Goal: Task Accomplishment & Management: Complete application form

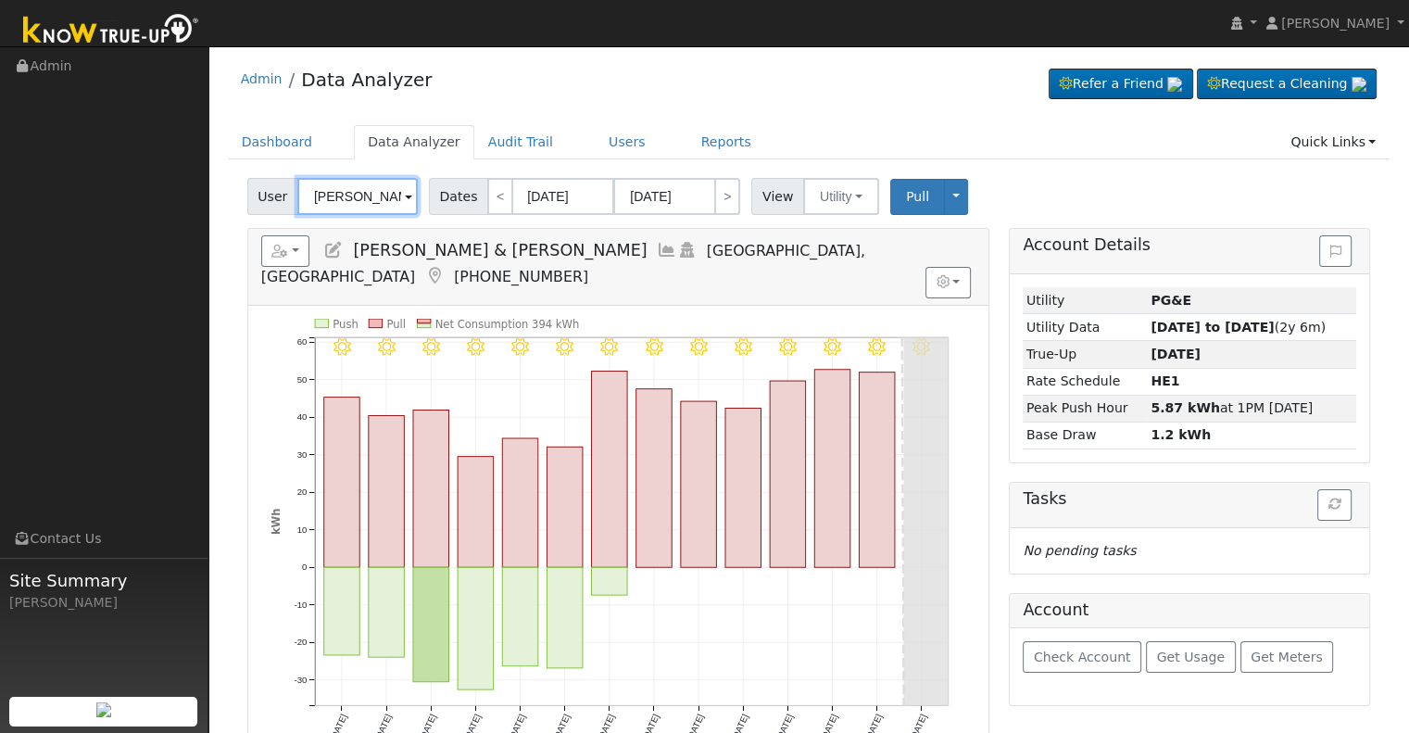
click at [370, 196] on input "[PERSON_NAME] & [PERSON_NAME]" at bounding box center [357, 196] width 120 height 37
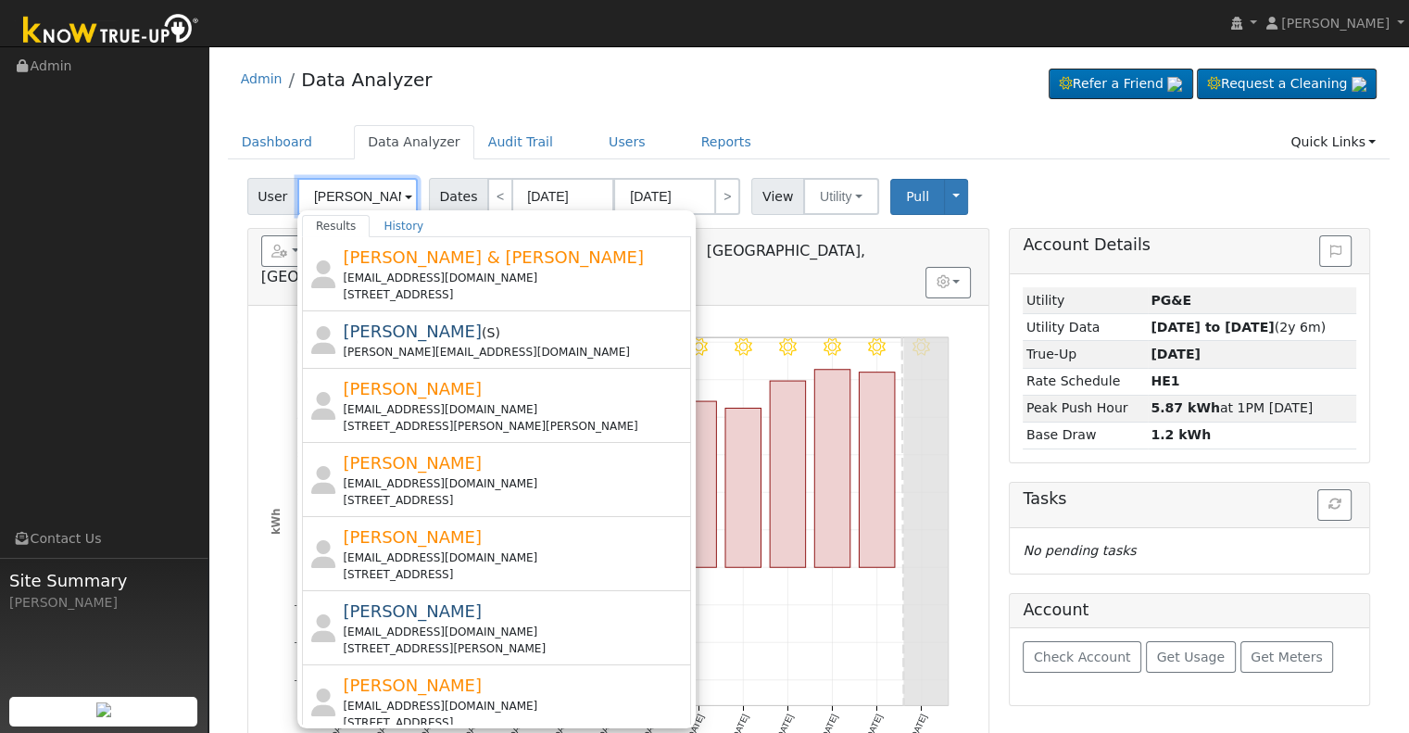
click at [308, 195] on input "[PERSON_NAME]" at bounding box center [357, 196] width 120 height 37
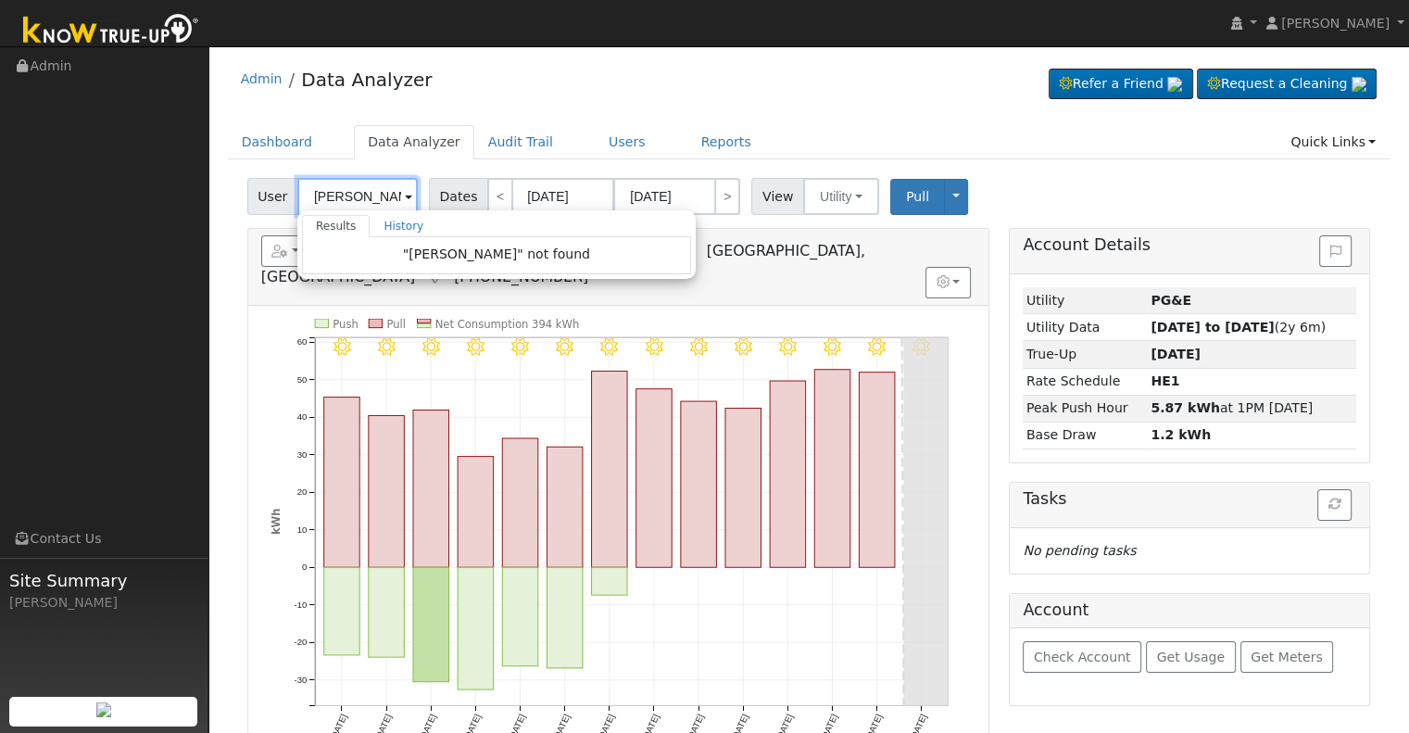
click at [348, 197] on input "[PERSON_NAME]" at bounding box center [357, 196] width 120 height 37
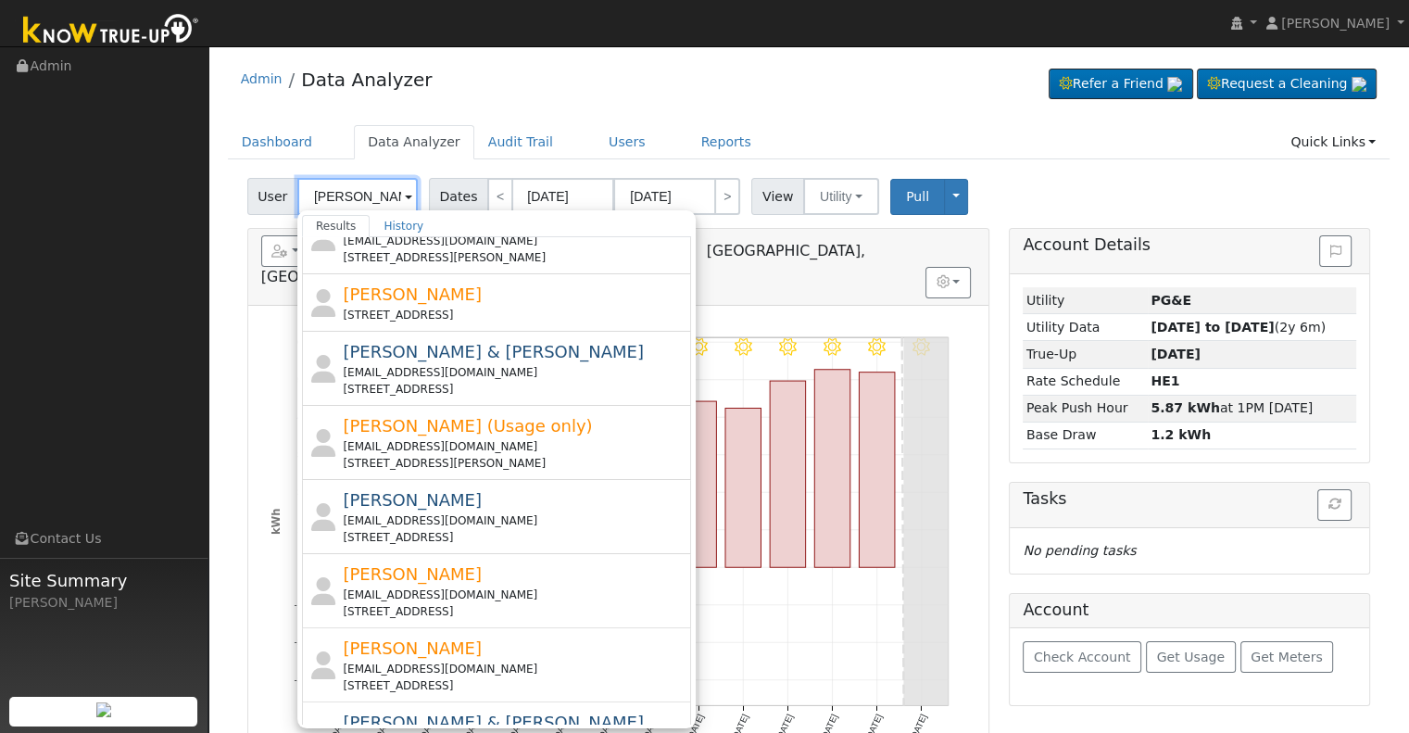
scroll to position [650, 0]
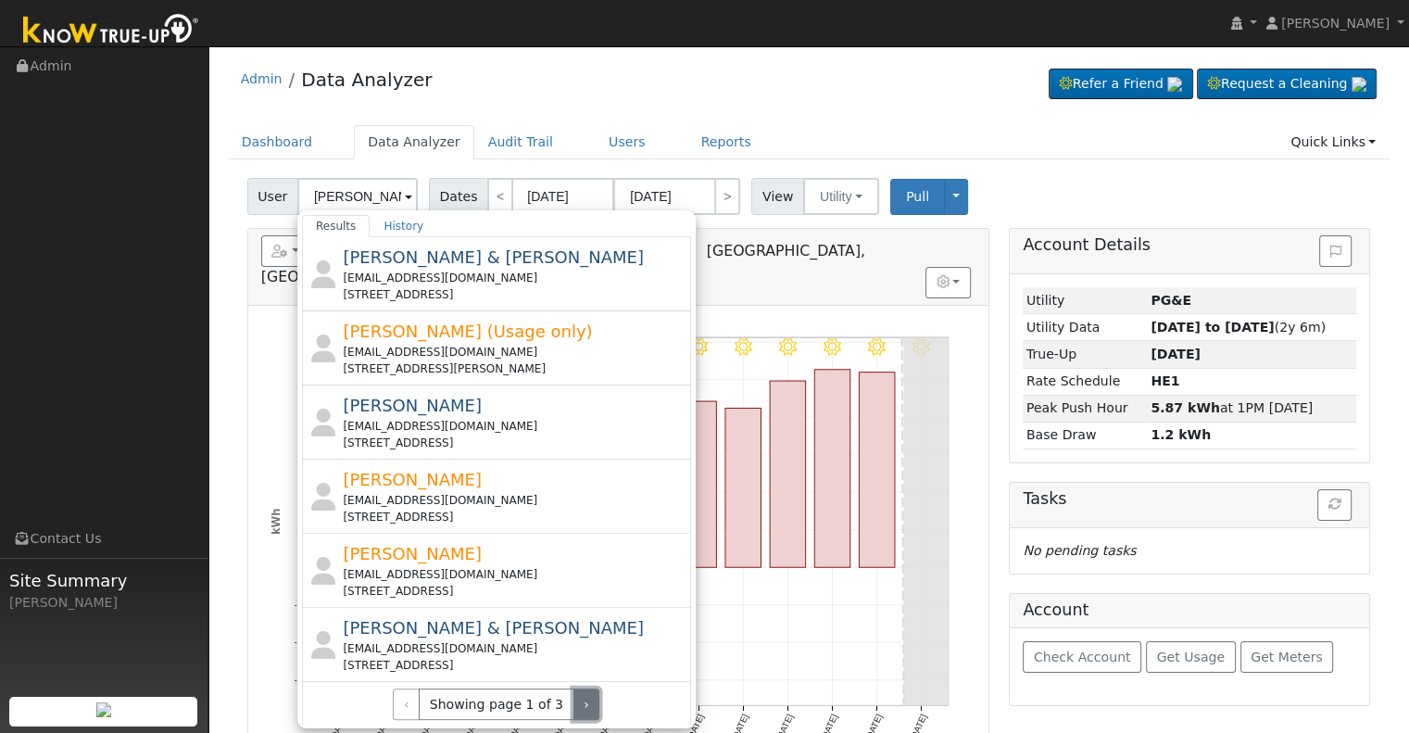
click at [574, 702] on button "›" at bounding box center [587, 704] width 27 height 32
click at [574, 700] on button "›" at bounding box center [587, 704] width 27 height 32
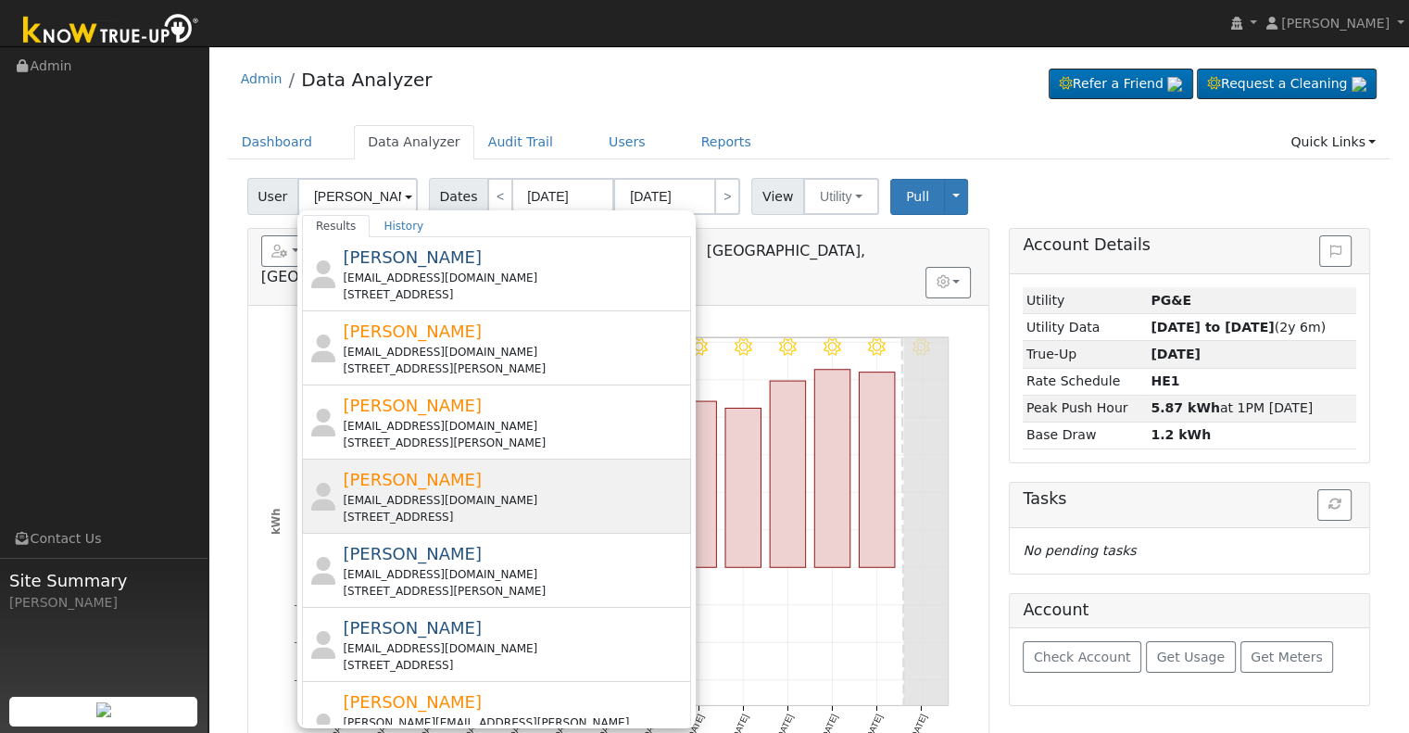
scroll to position [75, 0]
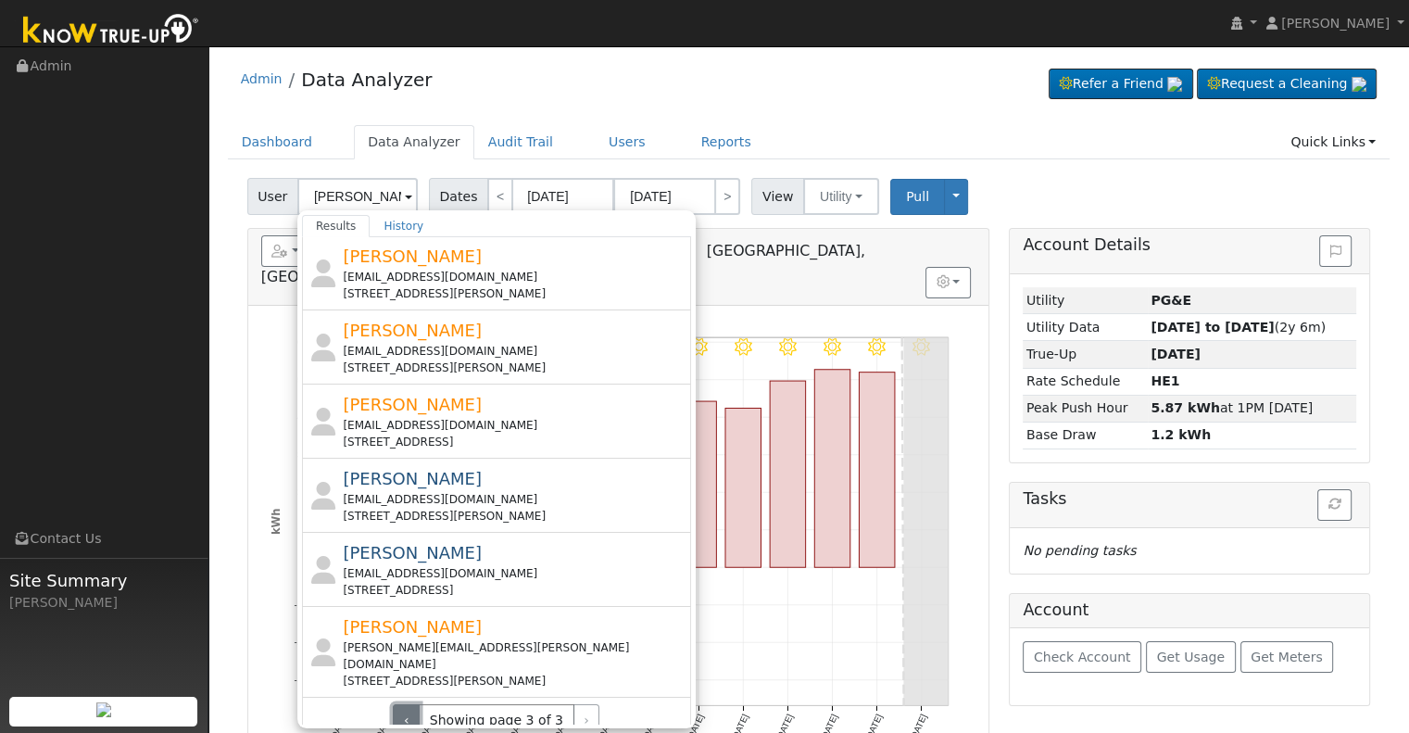
click at [417, 704] on button "‹" at bounding box center [406, 720] width 27 height 32
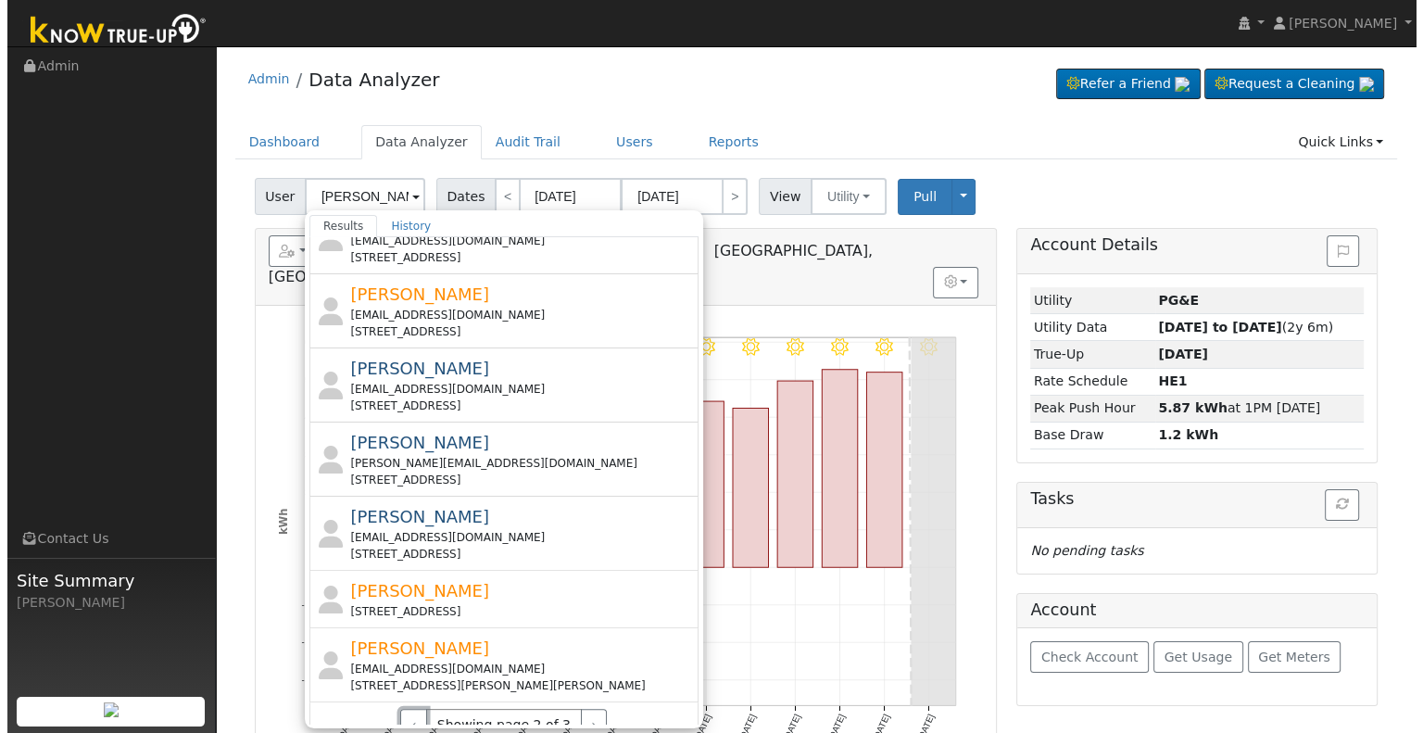
scroll to position [634, 0]
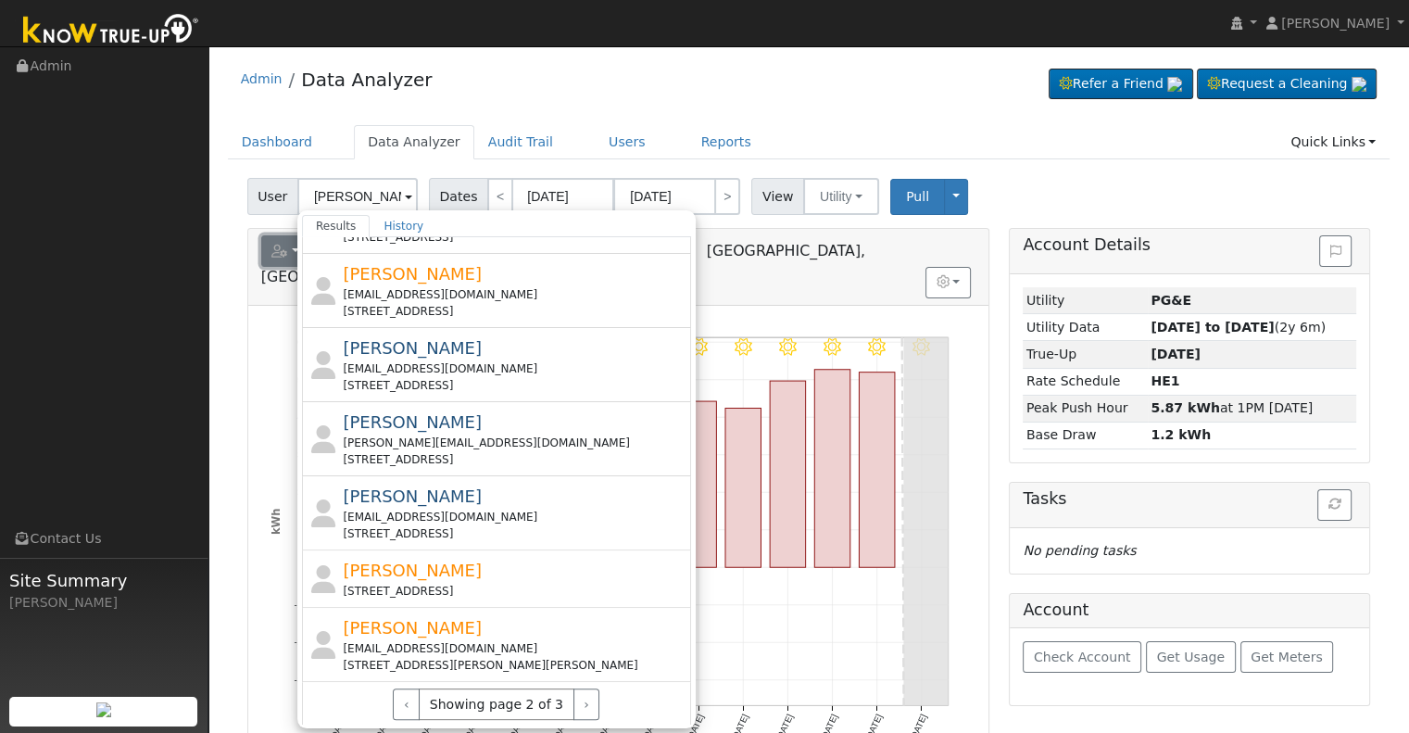
click at [281, 254] on icon "button" at bounding box center [279, 251] width 17 height 13
type input "[PERSON_NAME] & [PERSON_NAME]"
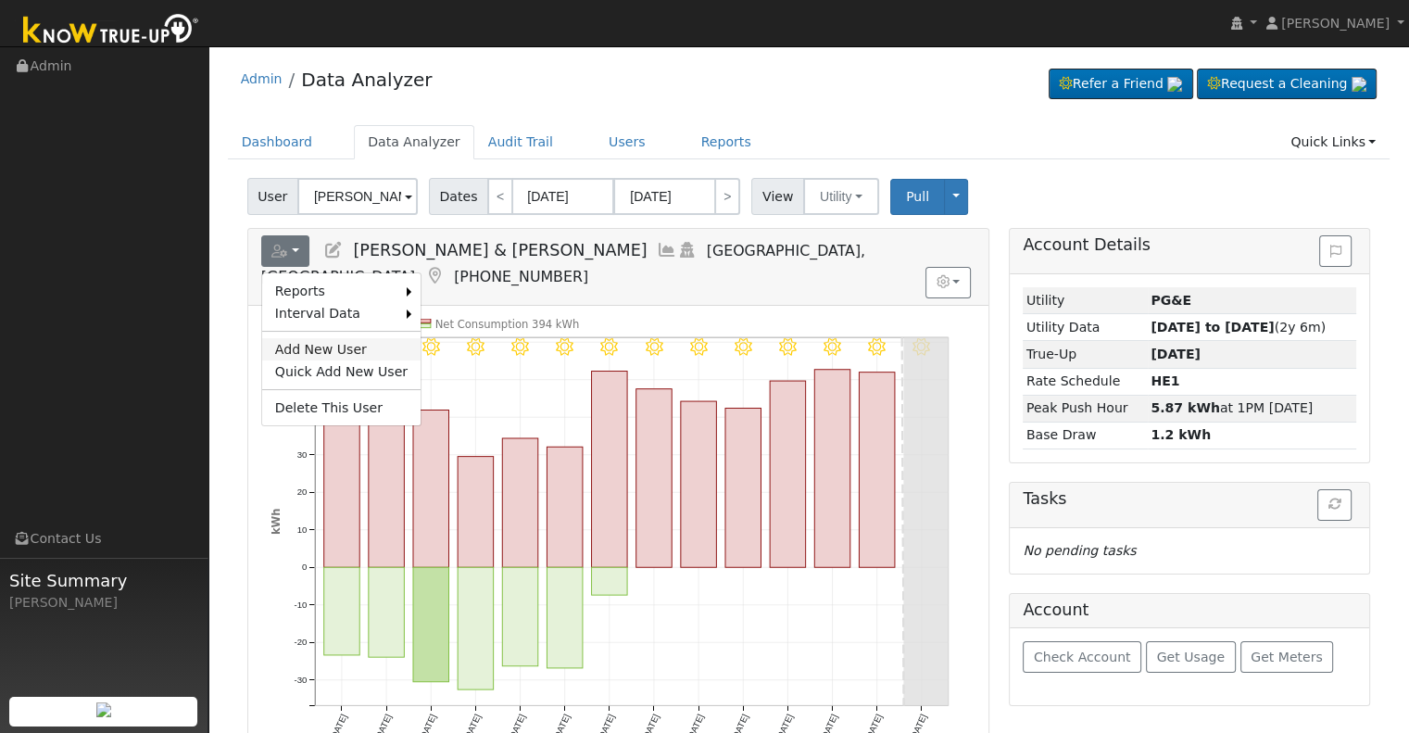
drag, startPoint x: 302, startPoint y: 349, endPoint x: 315, endPoint y: 350, distance: 13.0
click at [302, 349] on link "Add New User" at bounding box center [341, 349] width 158 height 22
checkbox input "false"
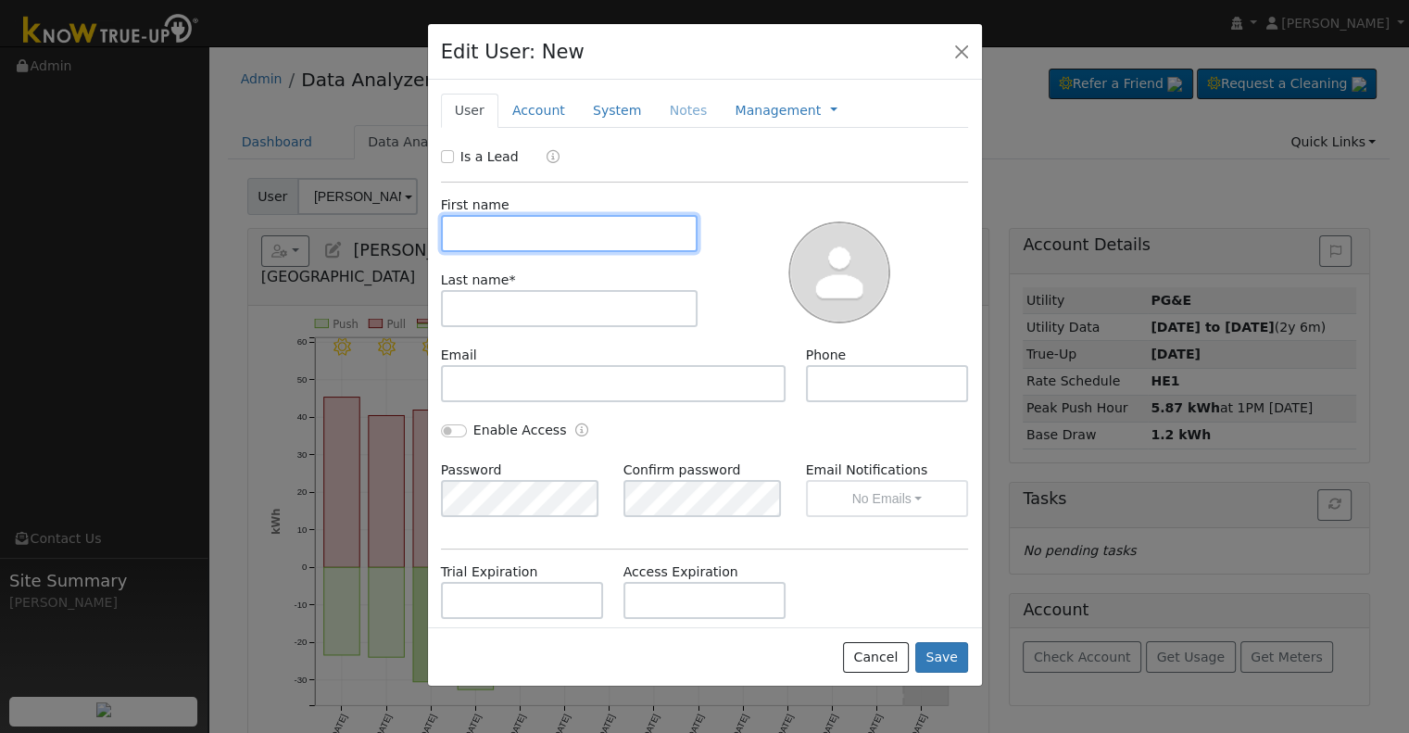
click at [504, 233] on input "text" at bounding box center [570, 233] width 258 height 37
paste input "[PERSON_NAME]"
type input "[PERSON_NAME]"
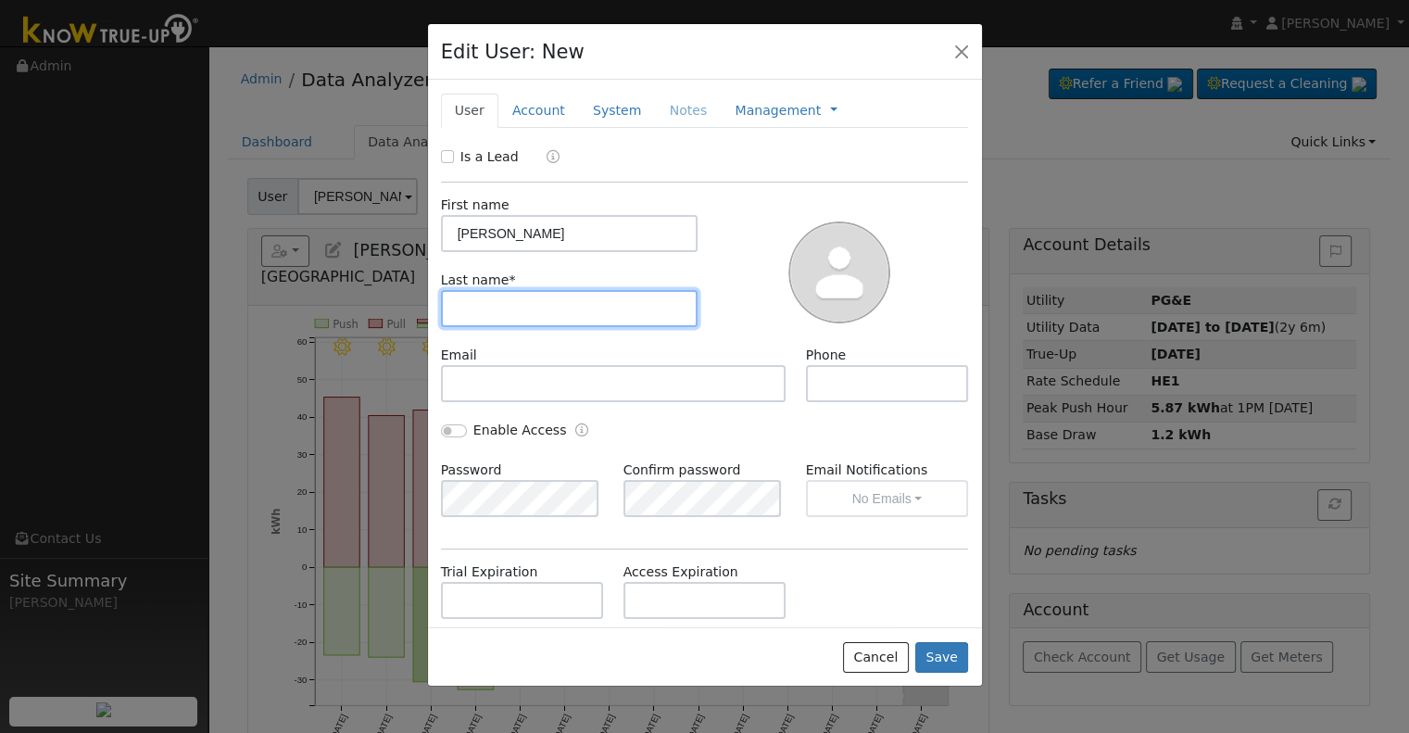
click at [508, 310] on input "text" at bounding box center [570, 308] width 258 height 37
paste input "[PERSON_NAME]"
type input "[PERSON_NAME]"
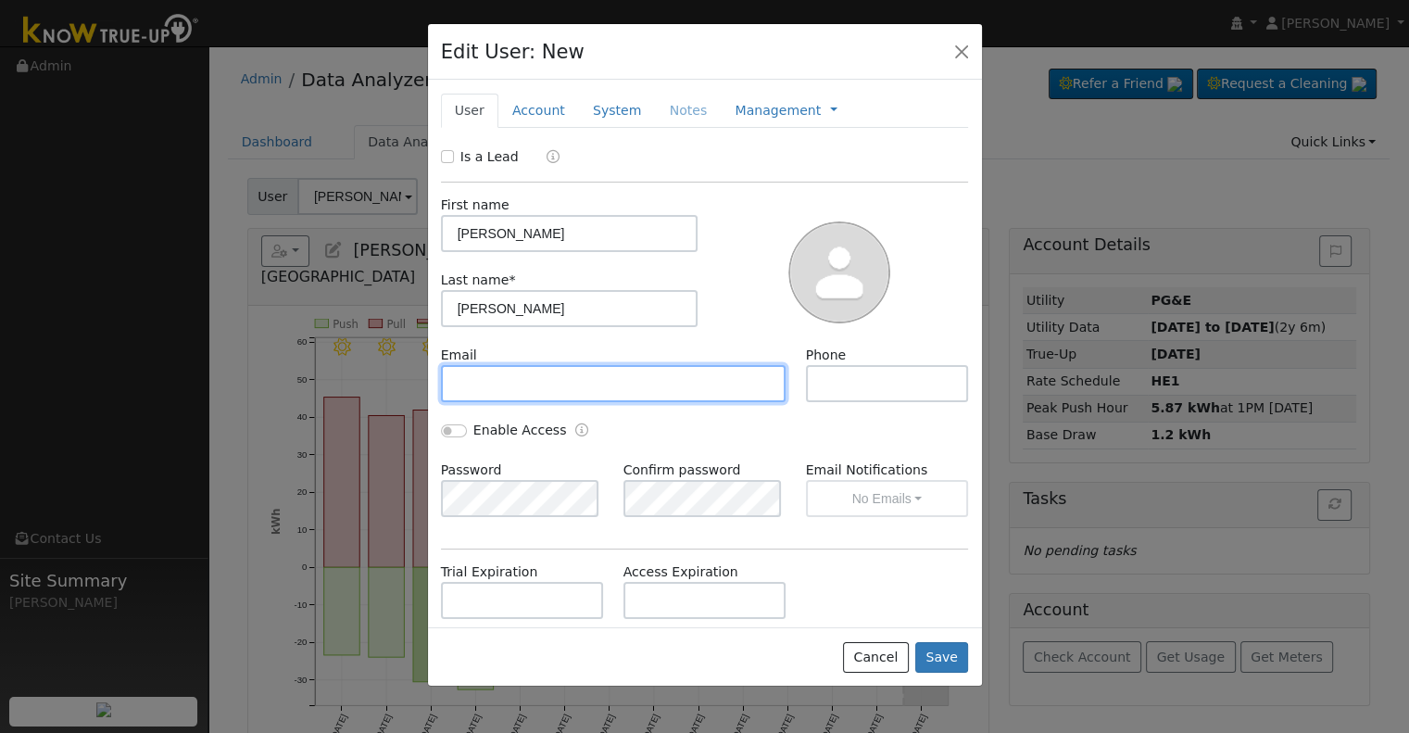
click at [560, 383] on input "text" at bounding box center [614, 383] width 346 height 37
paste input "[EMAIL_ADDRESS][DOMAIN_NAME]"
type input "[EMAIL_ADDRESS][DOMAIN_NAME]"
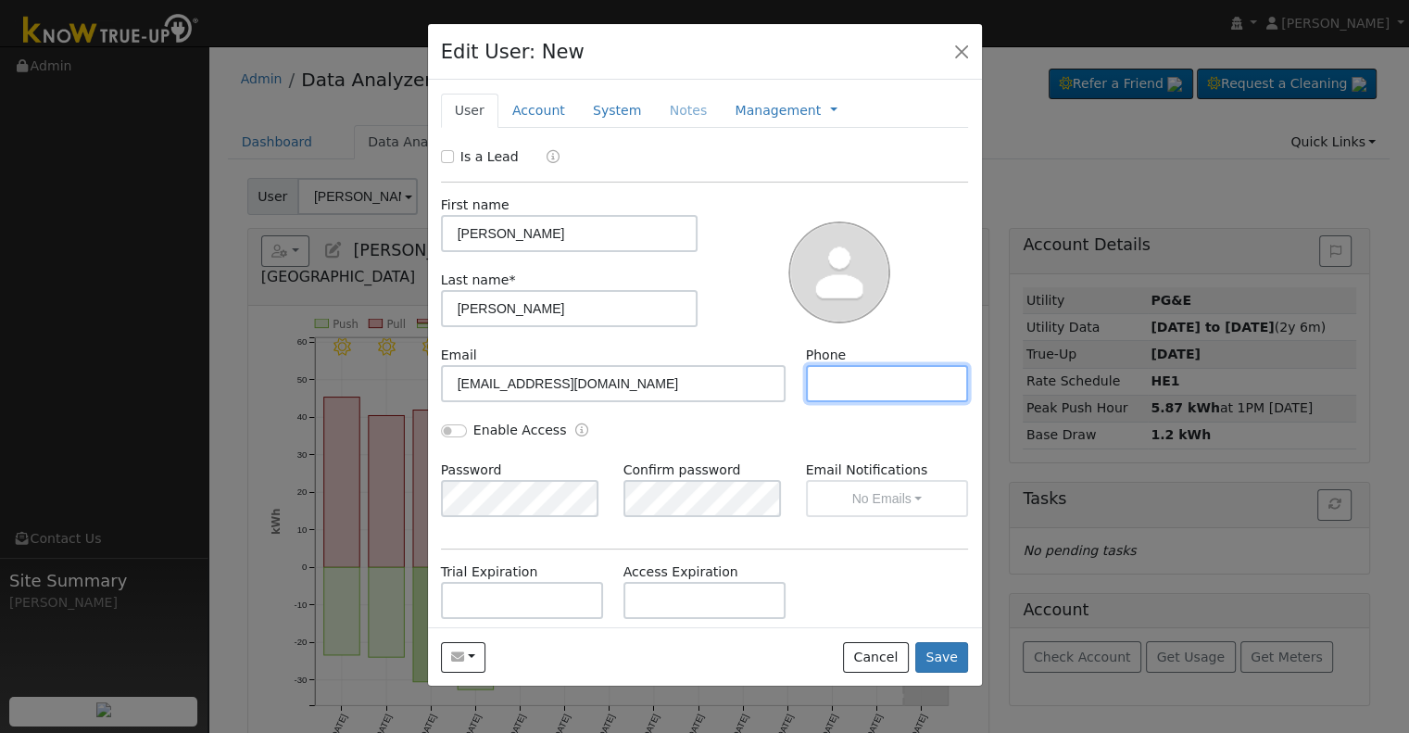
click at [902, 385] on input "text" at bounding box center [887, 383] width 163 height 37
paste input "[PHONE_NUMBER]"
type input "[PHONE_NUMBER]"
click at [541, 104] on link "Account" at bounding box center [538, 111] width 81 height 34
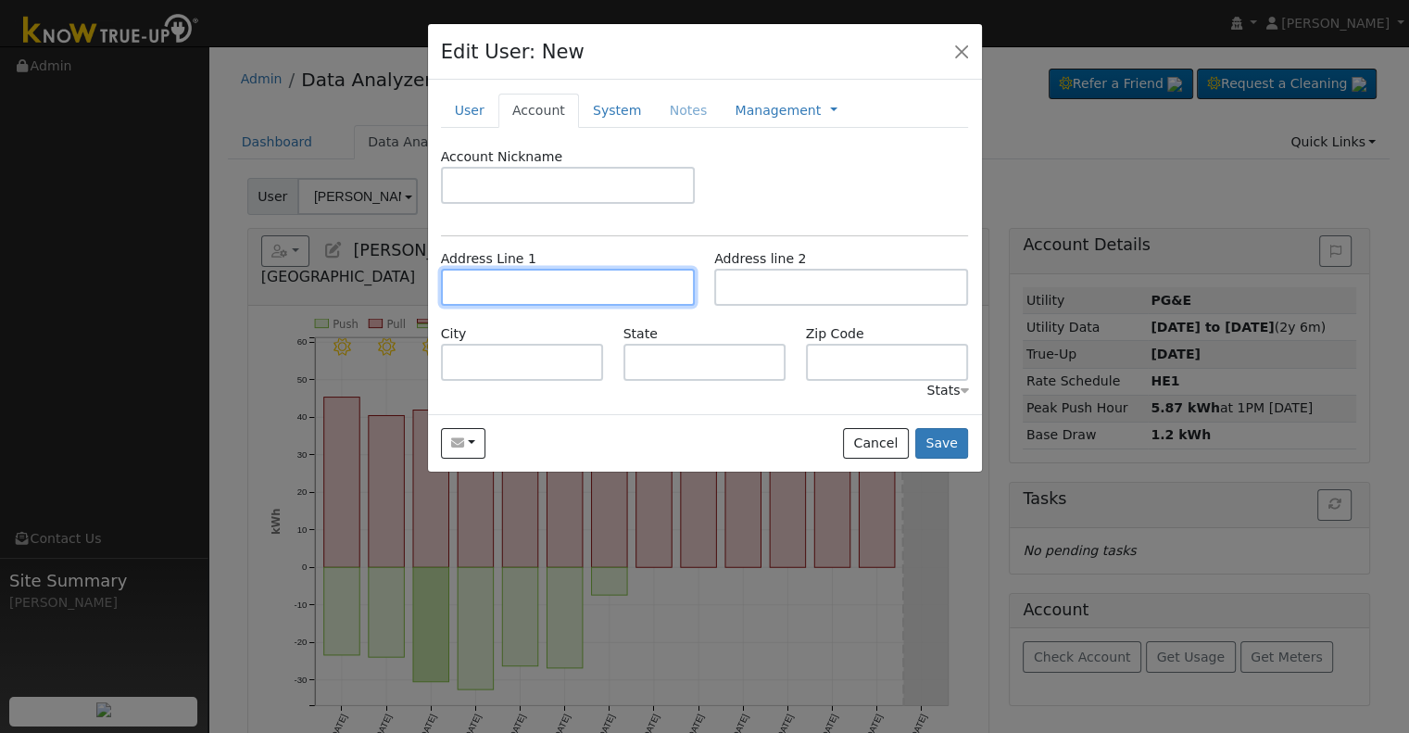
click at [520, 289] on input "text" at bounding box center [568, 287] width 254 height 37
paste input "[STREET_ADDRESS]"
type input "[STREET_ADDRESS]"
type input "Hanford"
type input "CA"
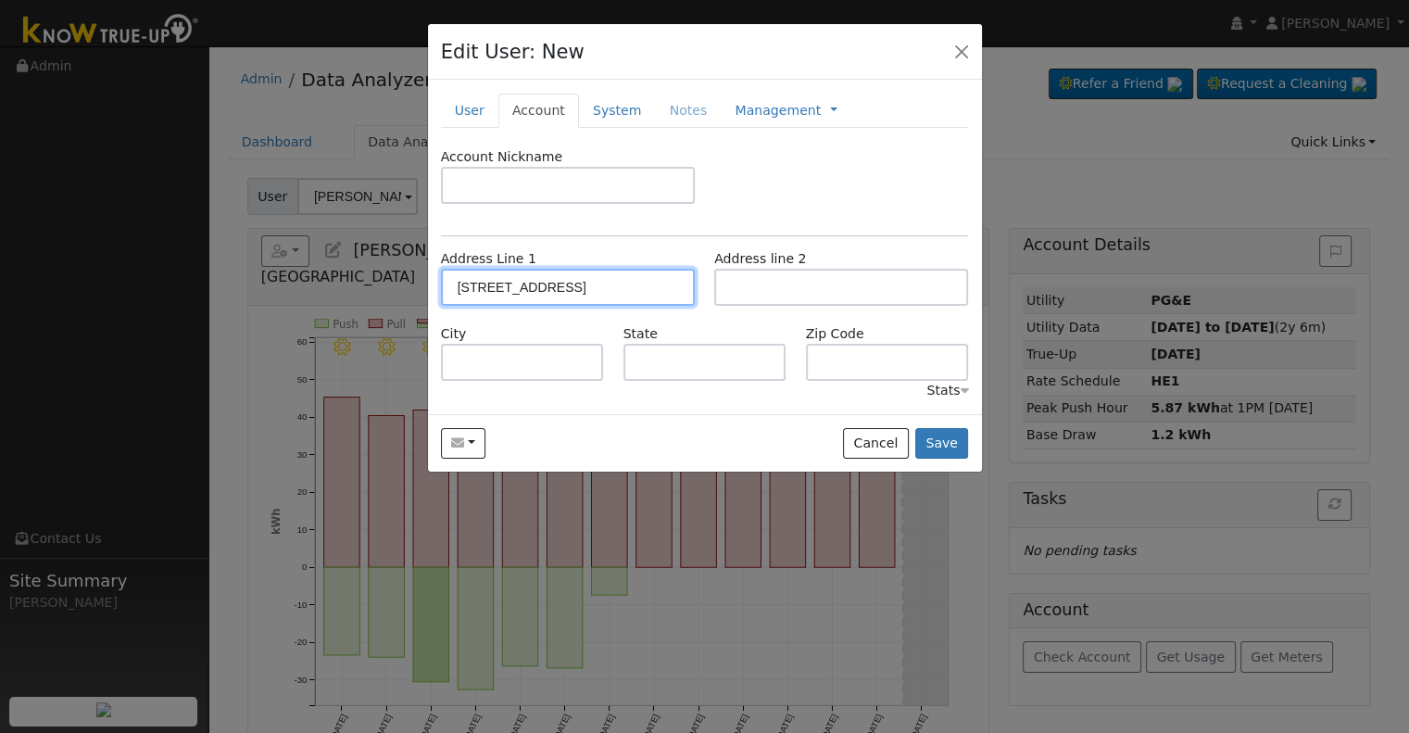
type input "93230"
drag, startPoint x: 610, startPoint y: 106, endPoint x: 541, endPoint y: 138, distance: 75.8
click at [611, 106] on link "System" at bounding box center [617, 111] width 77 height 34
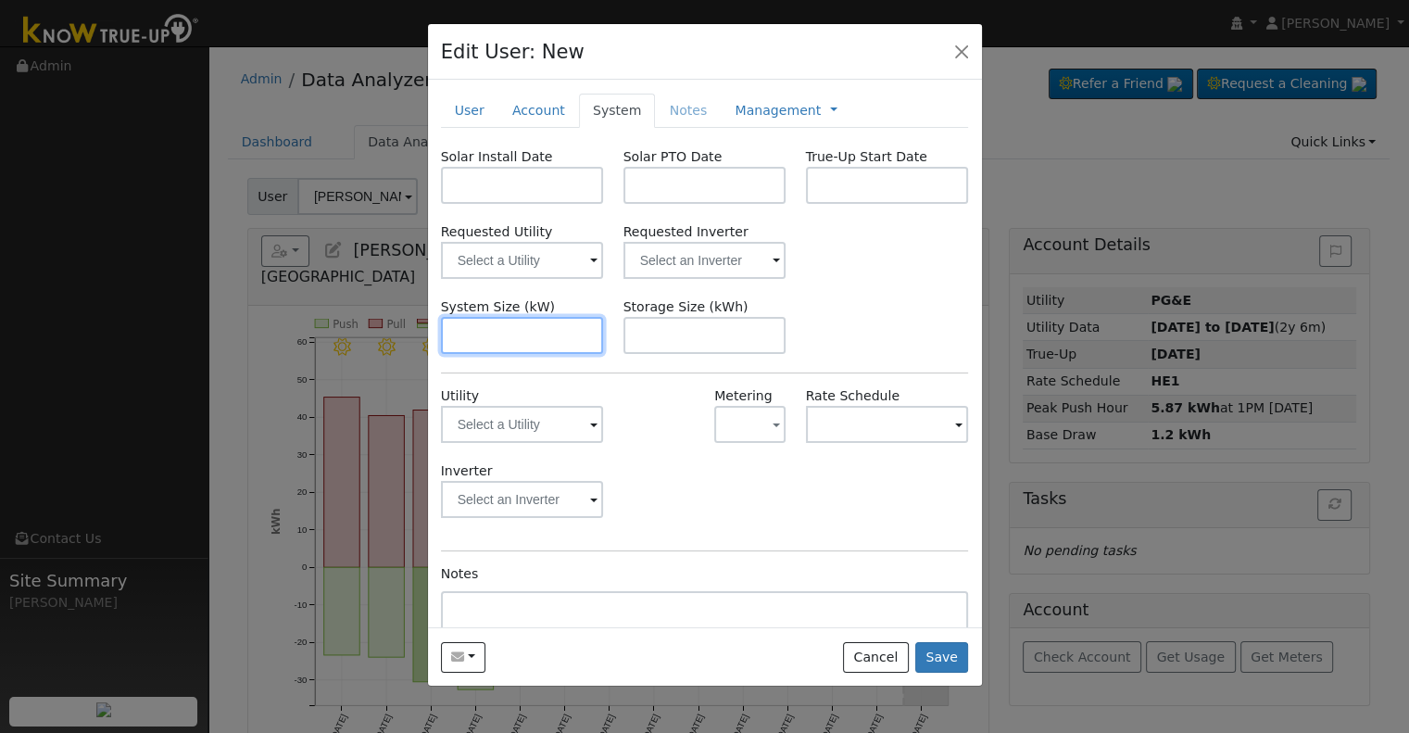
click at [494, 328] on input "text" at bounding box center [522, 335] width 163 height 37
paste input "6.970"
type input "7"
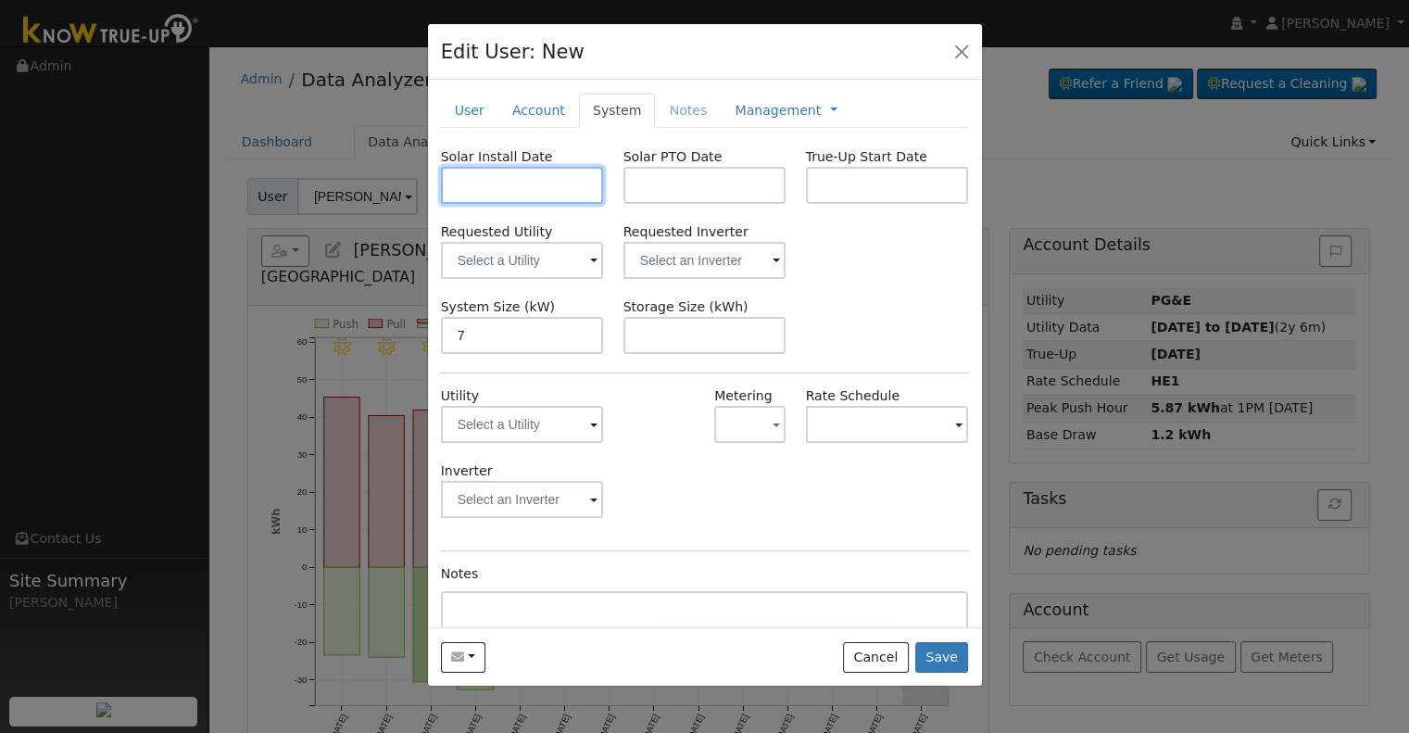
click at [500, 188] on input "text" at bounding box center [522, 185] width 163 height 37
paste input "[DATE]"
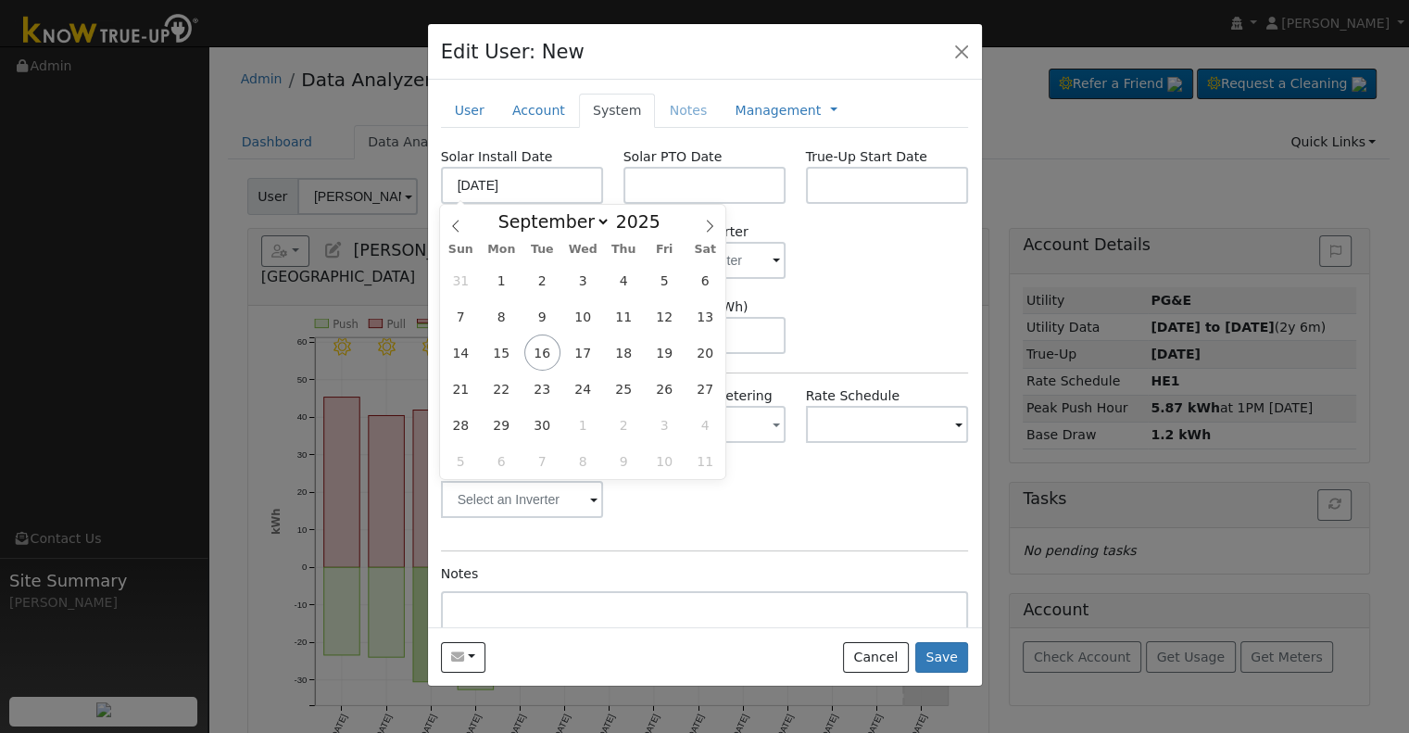
type input "[DATE]"
select select "7"
click at [728, 195] on input "text" at bounding box center [705, 185] width 163 height 37
paste input "[DATE]"
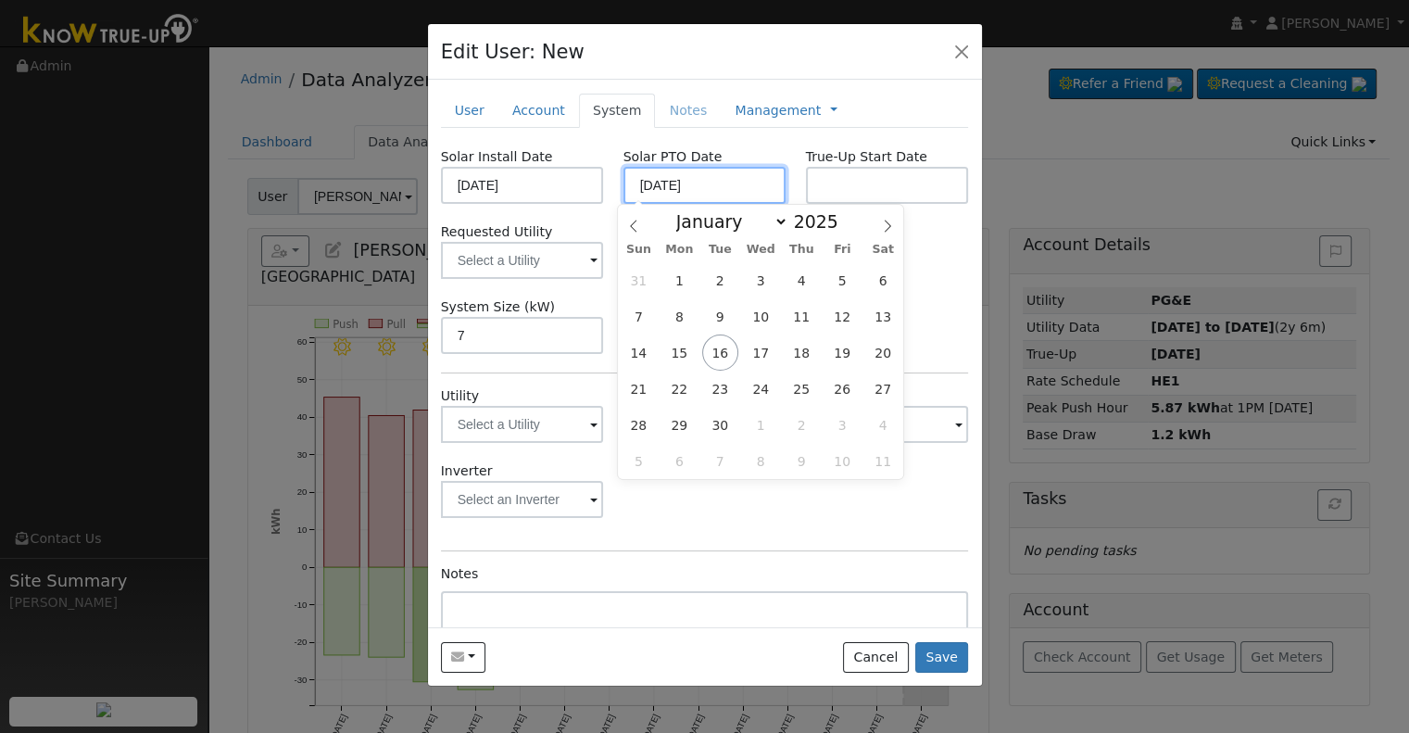
type input "[DATE]"
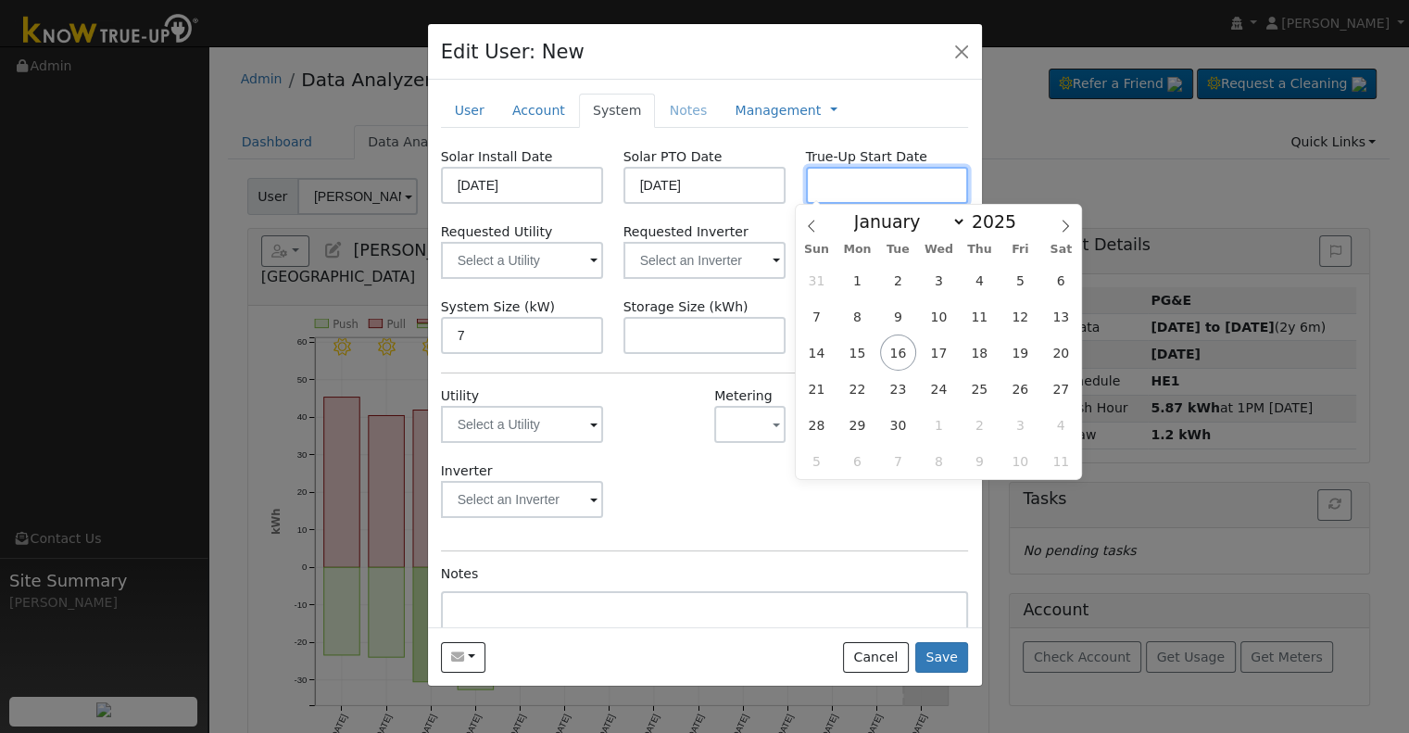
click at [846, 186] on input "text" at bounding box center [887, 185] width 163 height 37
paste input "[DATE]"
type input "[DATE]"
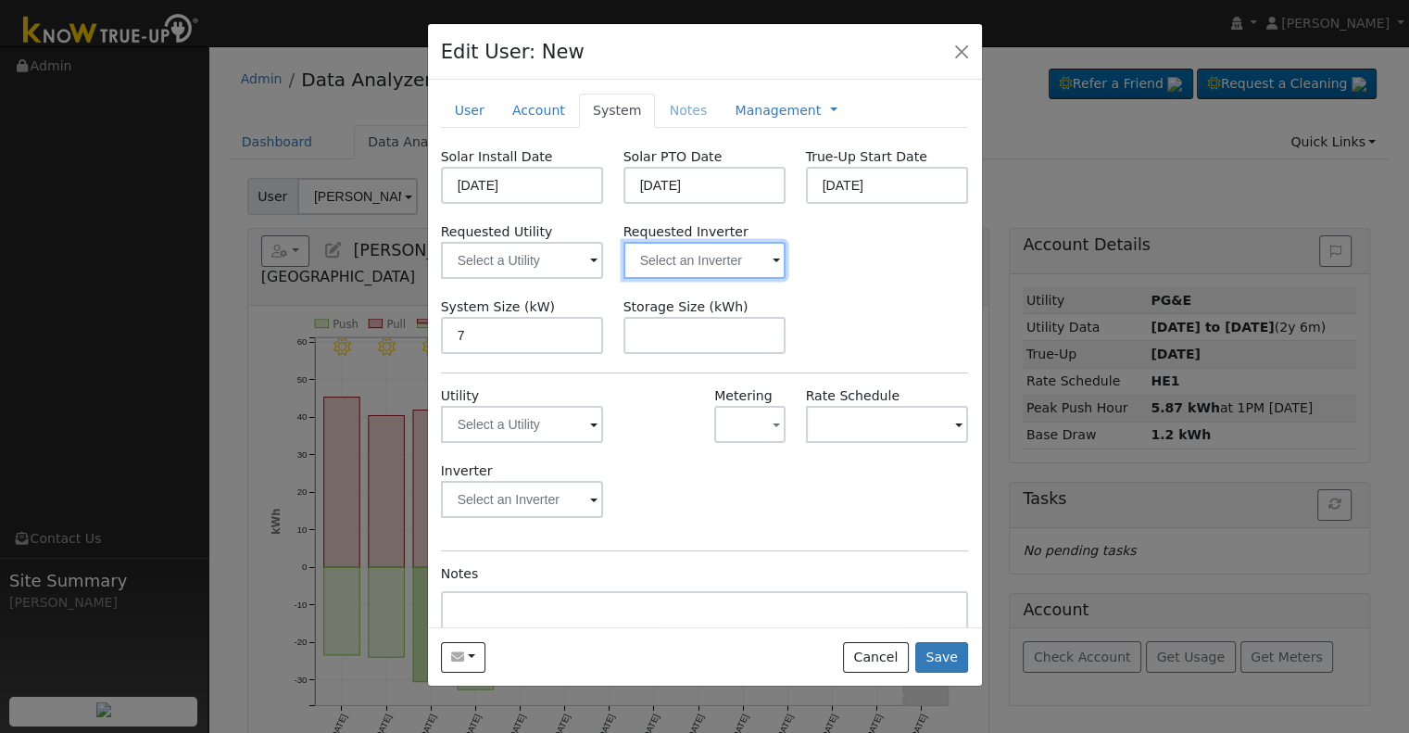
click at [694, 265] on input "text" at bounding box center [705, 260] width 163 height 37
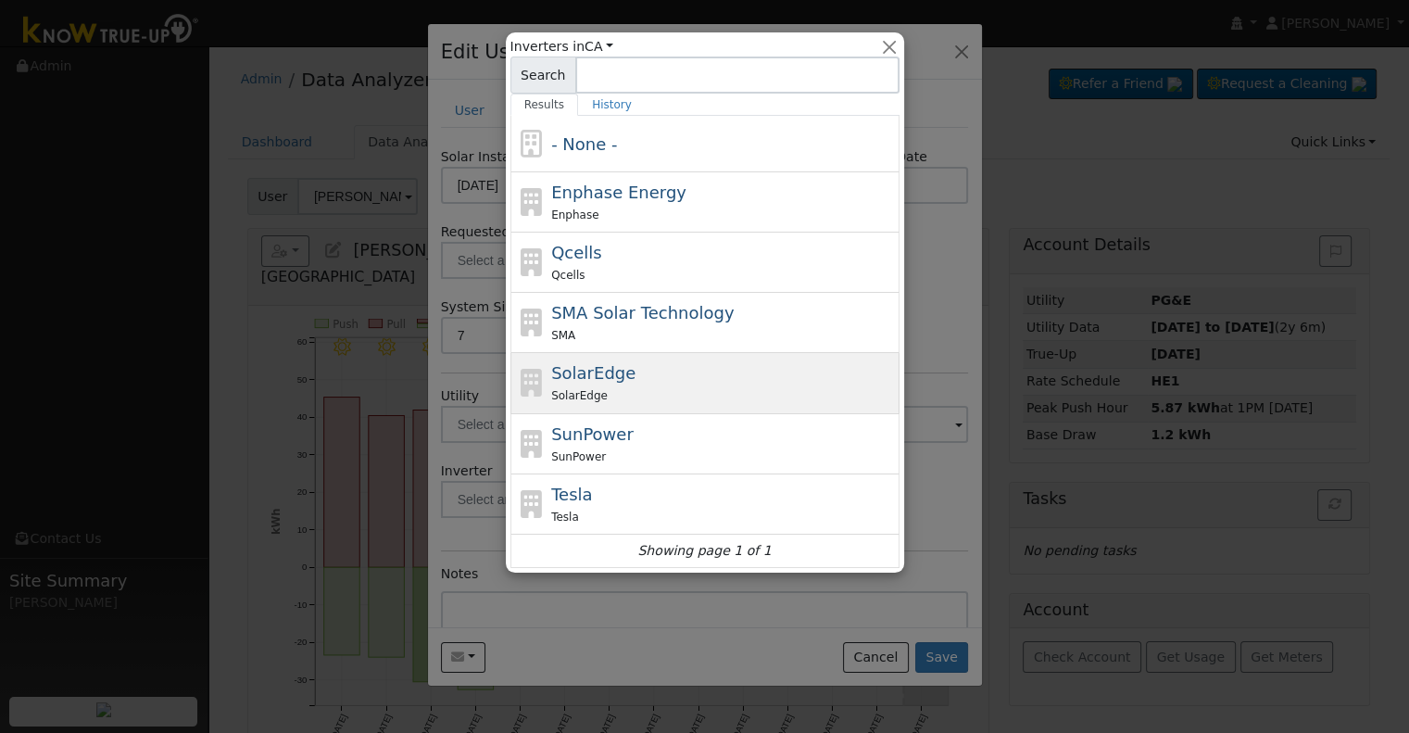
click at [645, 373] on div "SolarEdge SolarEdge" at bounding box center [723, 382] width 344 height 44
type input "SolarEdge"
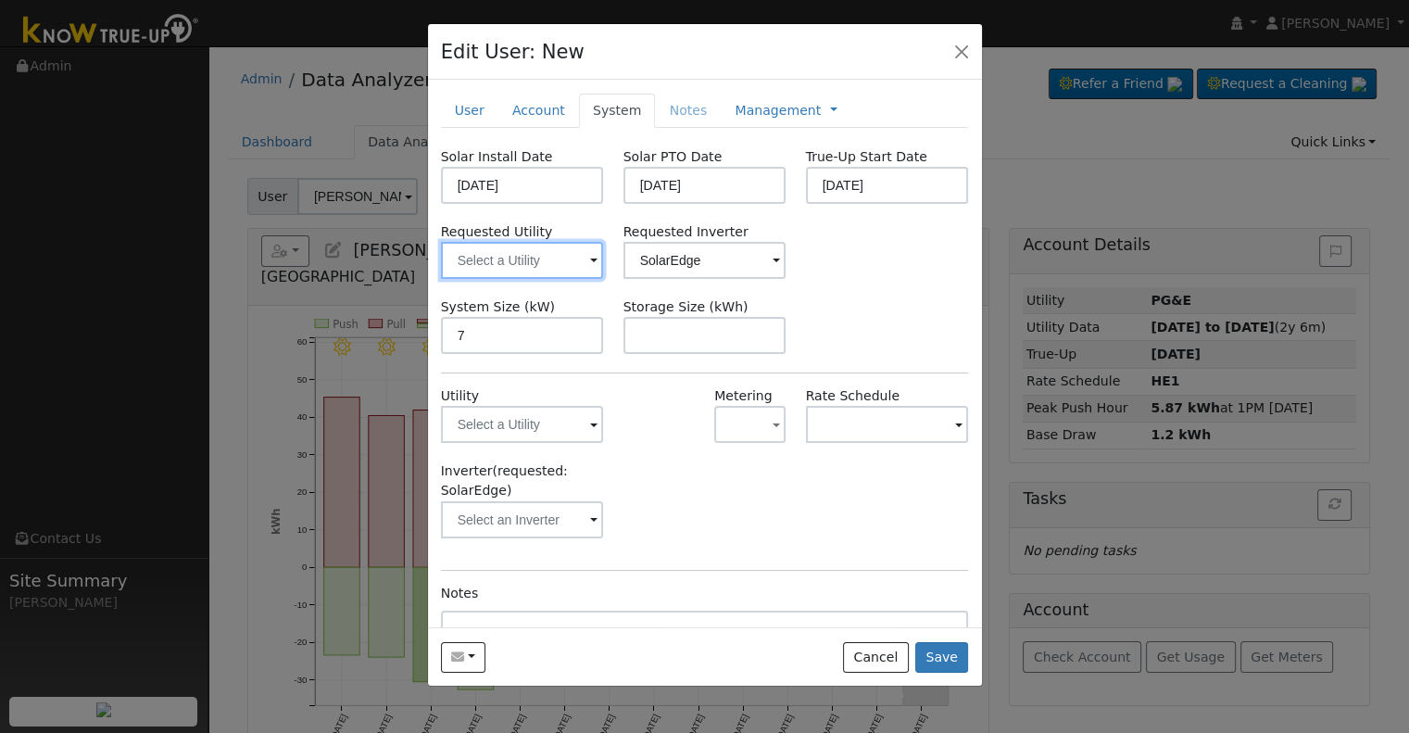
click at [457, 265] on input "text" at bounding box center [522, 260] width 163 height 37
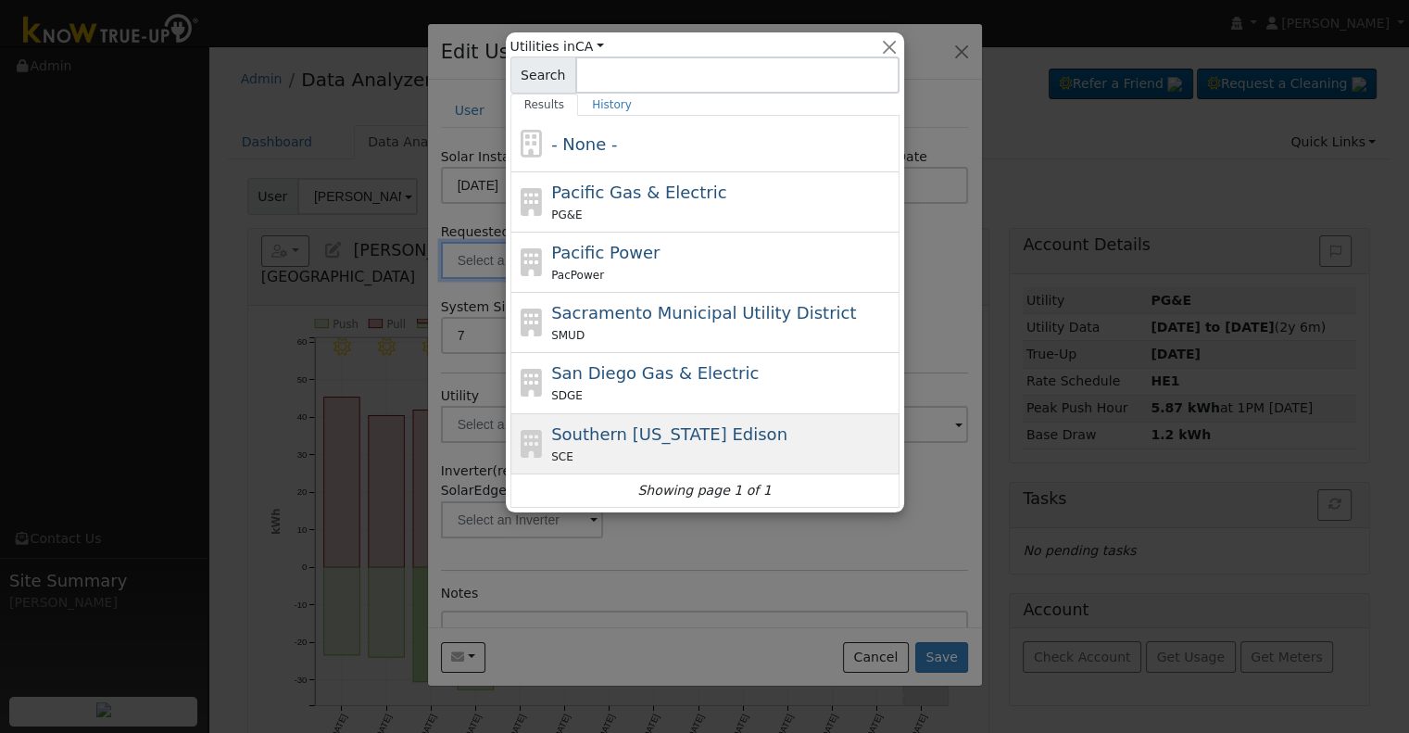
click at [587, 437] on span "Southern [US_STATE] Edison" at bounding box center [669, 433] width 236 height 19
type input "Southern [US_STATE] Edison"
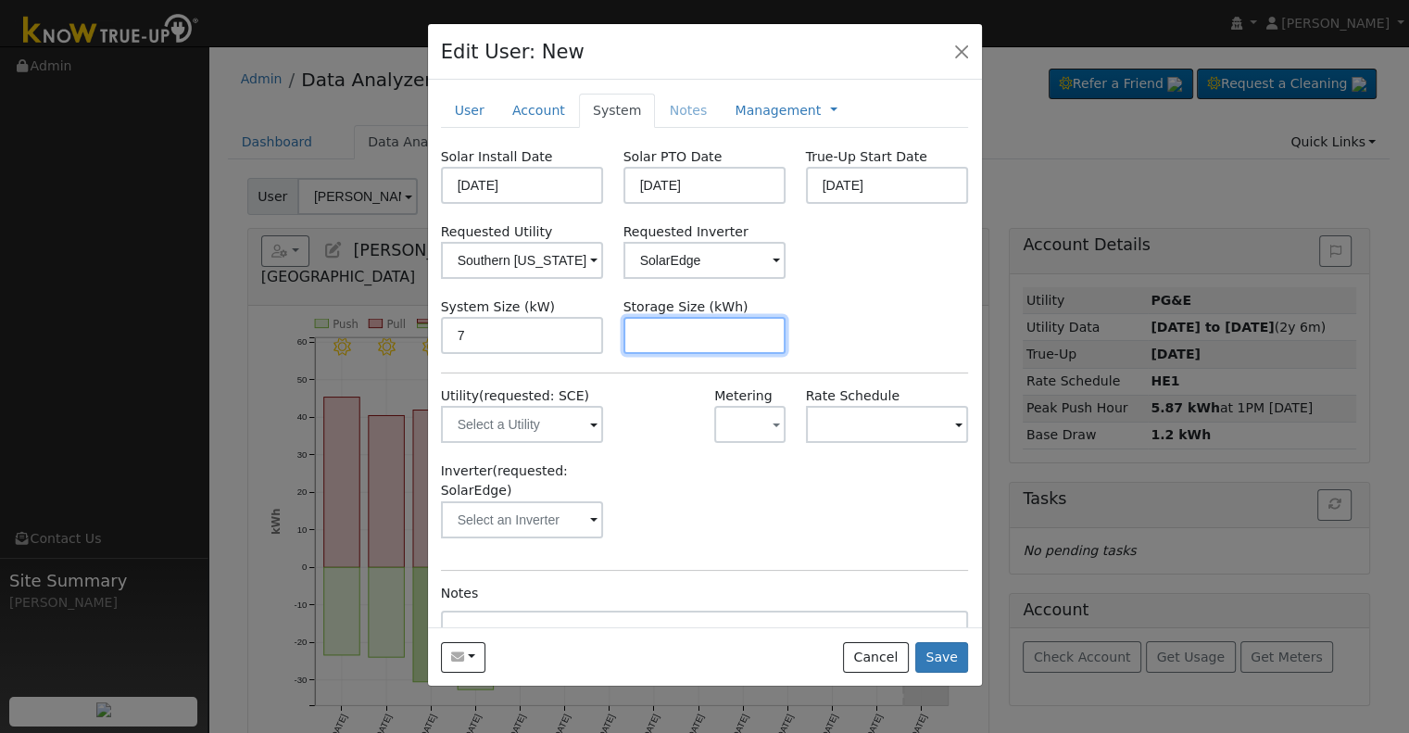
click at [657, 325] on input "text" at bounding box center [705, 335] width 163 height 37
paste input "10.00"
type input "10"
click at [744, 108] on link "Management" at bounding box center [778, 110] width 86 height 19
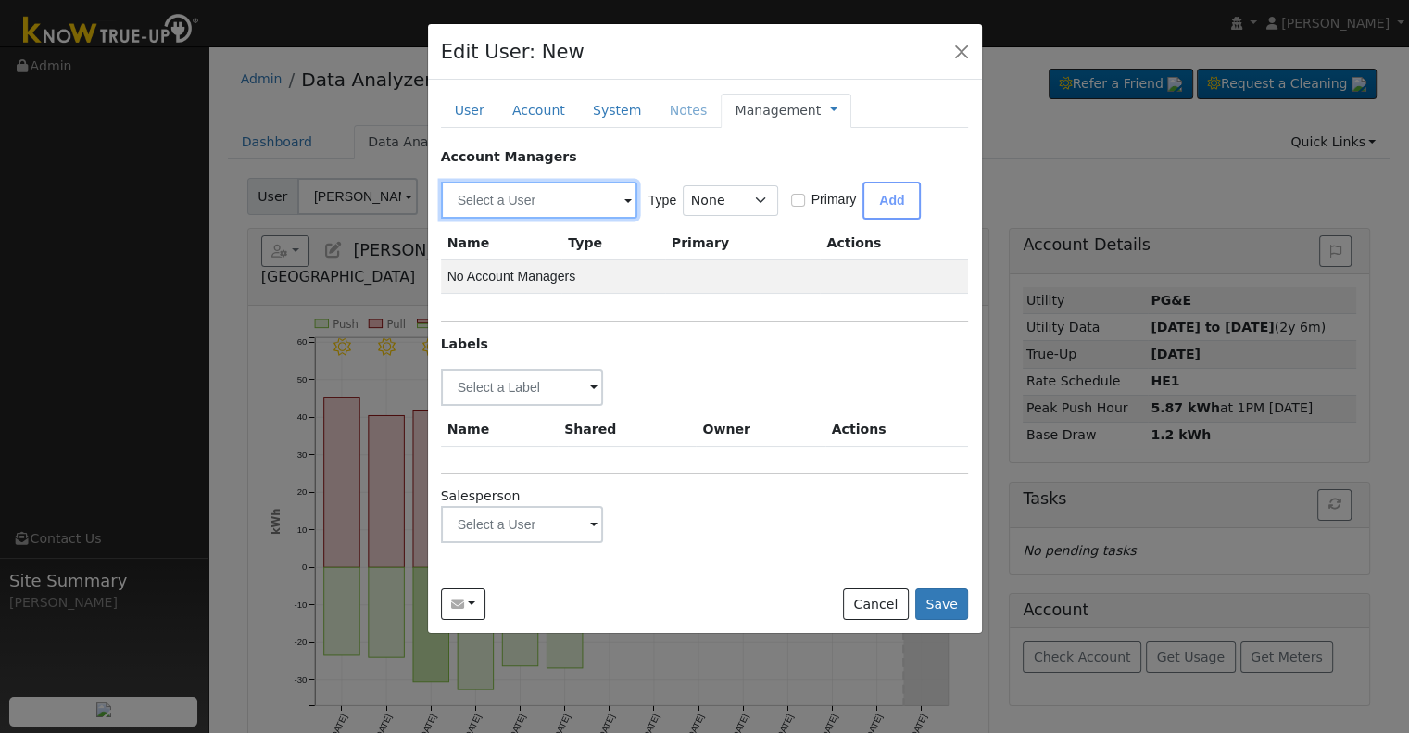
click at [495, 195] on input "text" at bounding box center [539, 200] width 196 height 37
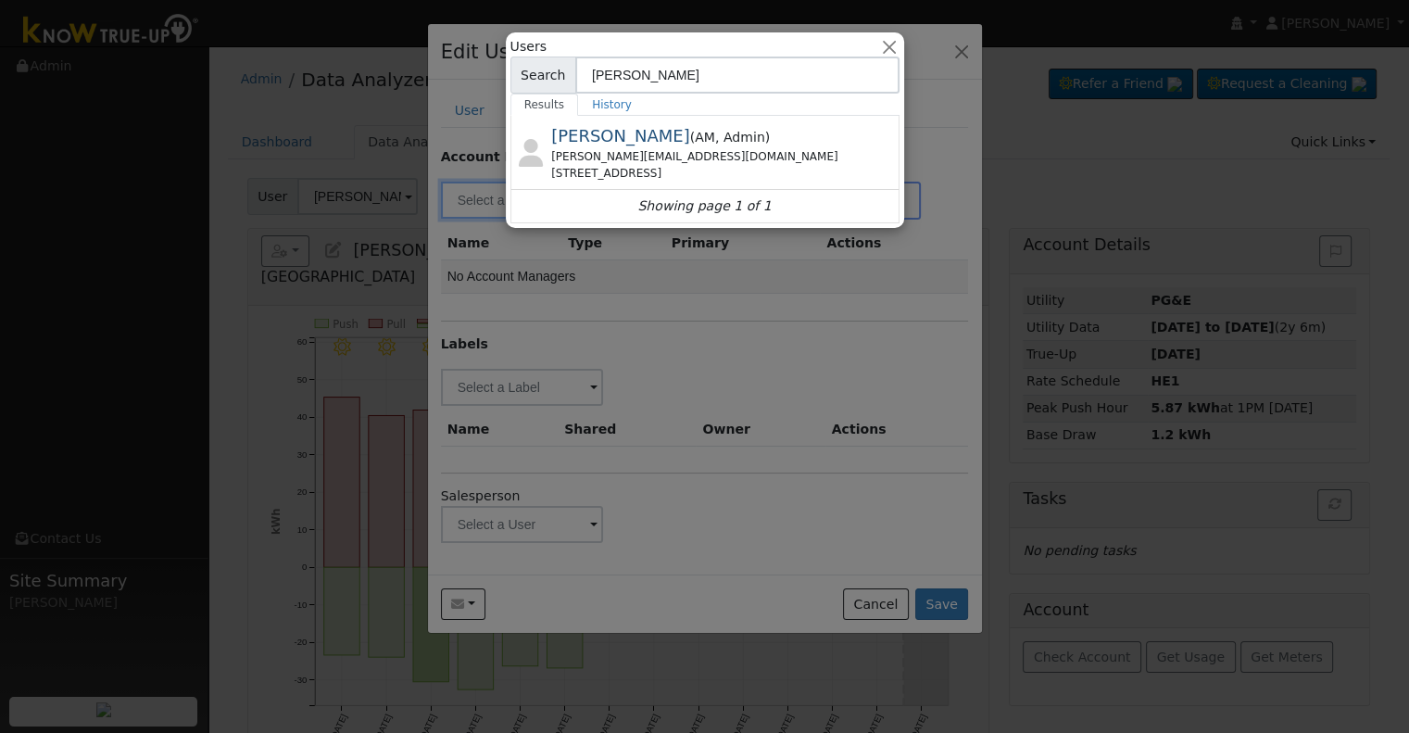
type input "[PERSON_NAME]"
click at [662, 314] on div at bounding box center [704, 366] width 1409 height 733
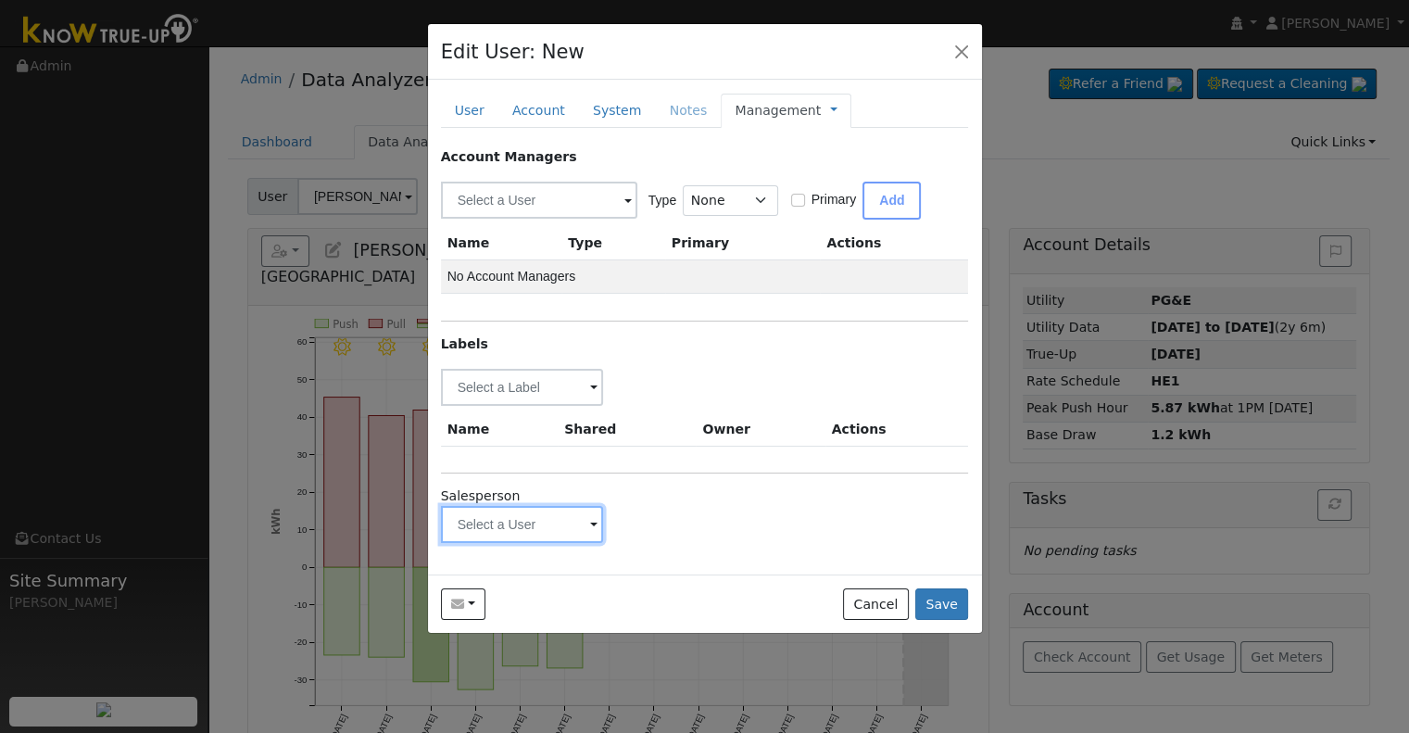
click at [504, 523] on input "text" at bounding box center [522, 524] width 163 height 37
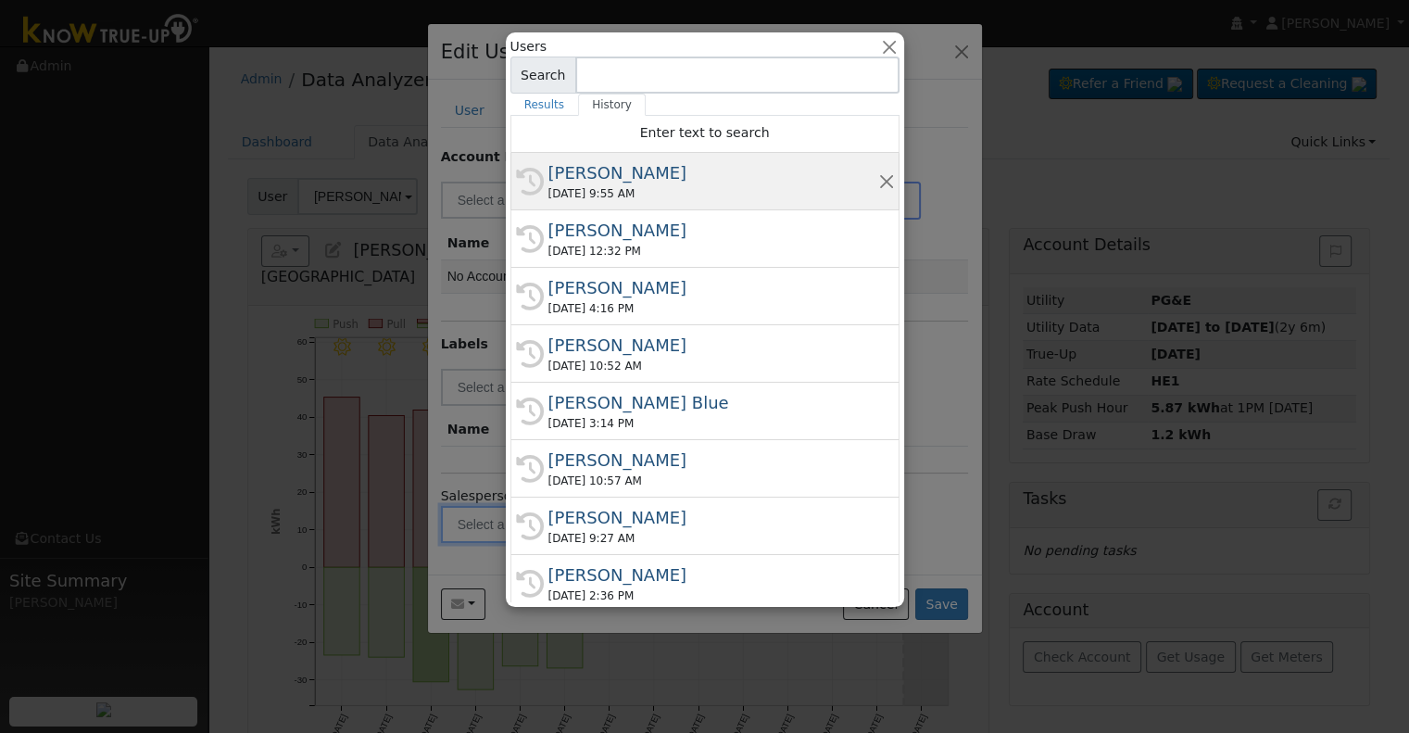
click at [669, 194] on div "[DATE] 9:55 AM" at bounding box center [714, 193] width 330 height 17
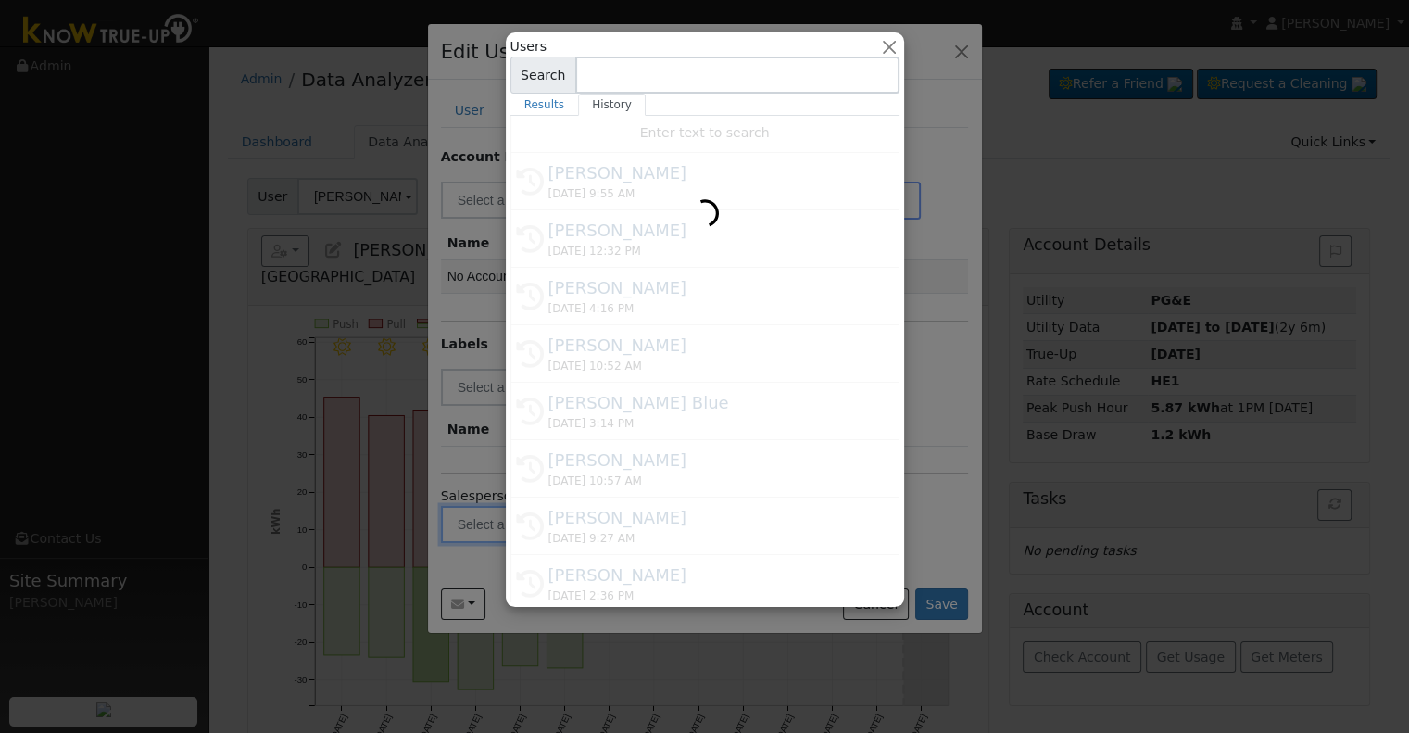
type input "[PERSON_NAME]"
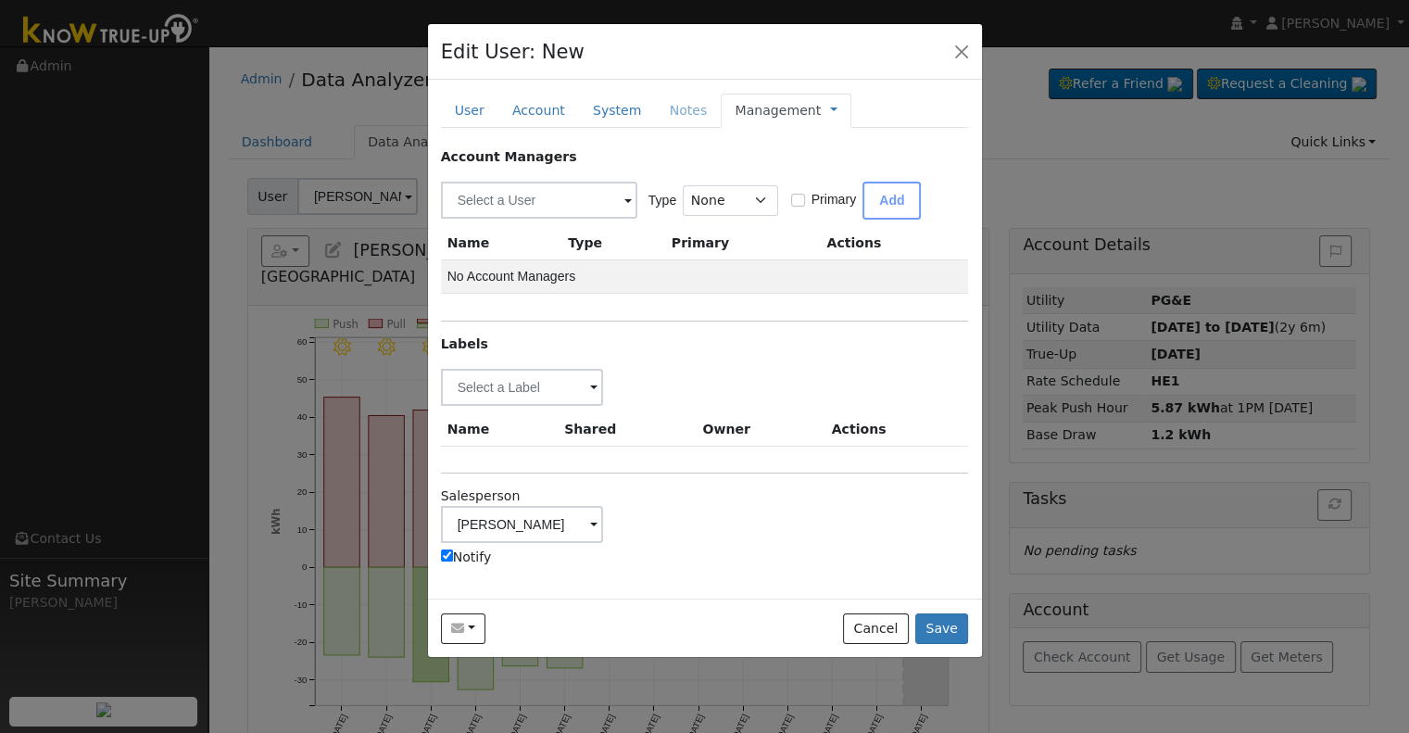
click at [472, 559] on label "Notify" at bounding box center [466, 557] width 51 height 19
click at [453, 559] on input "Notify" at bounding box center [447, 555] width 12 height 12
checkbox input "false"
click at [514, 391] on input "text" at bounding box center [522, 387] width 163 height 37
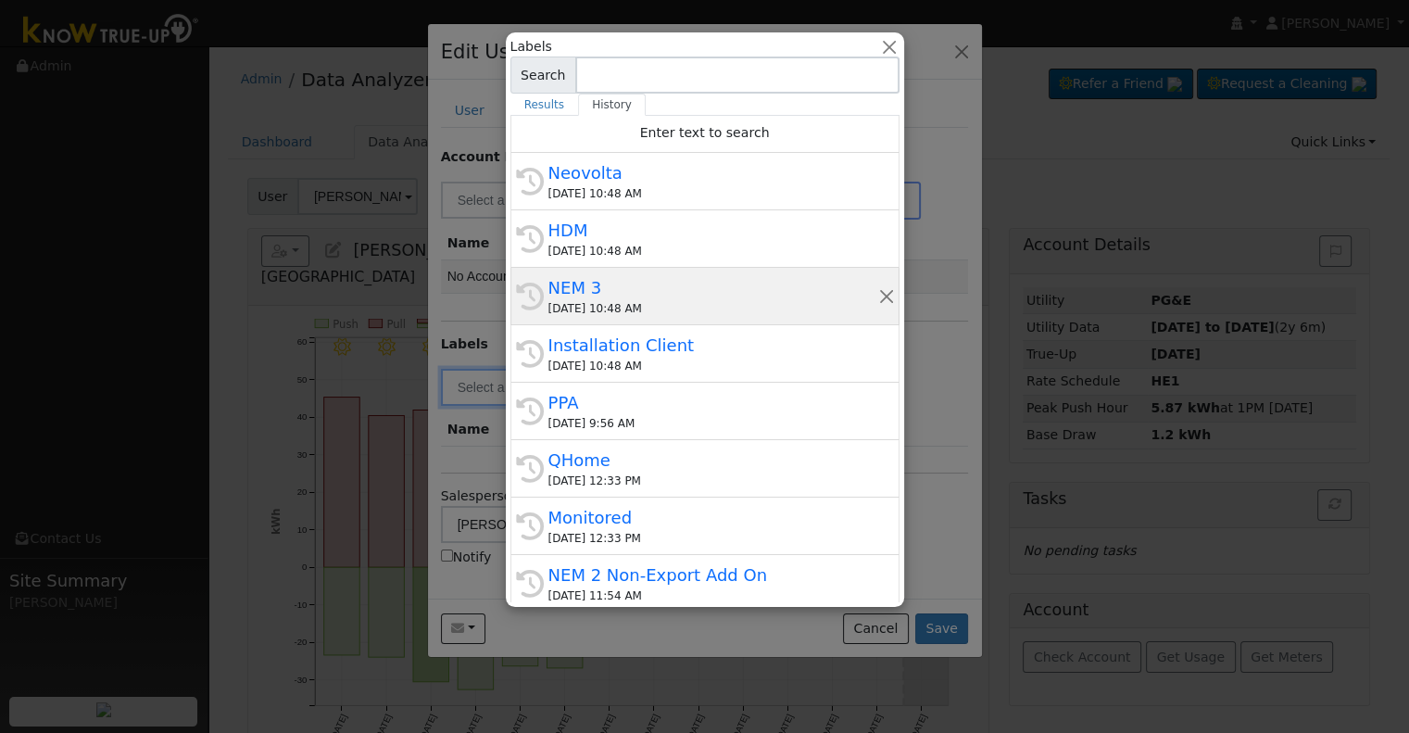
click at [653, 298] on div "NEM 3" at bounding box center [714, 287] width 330 height 25
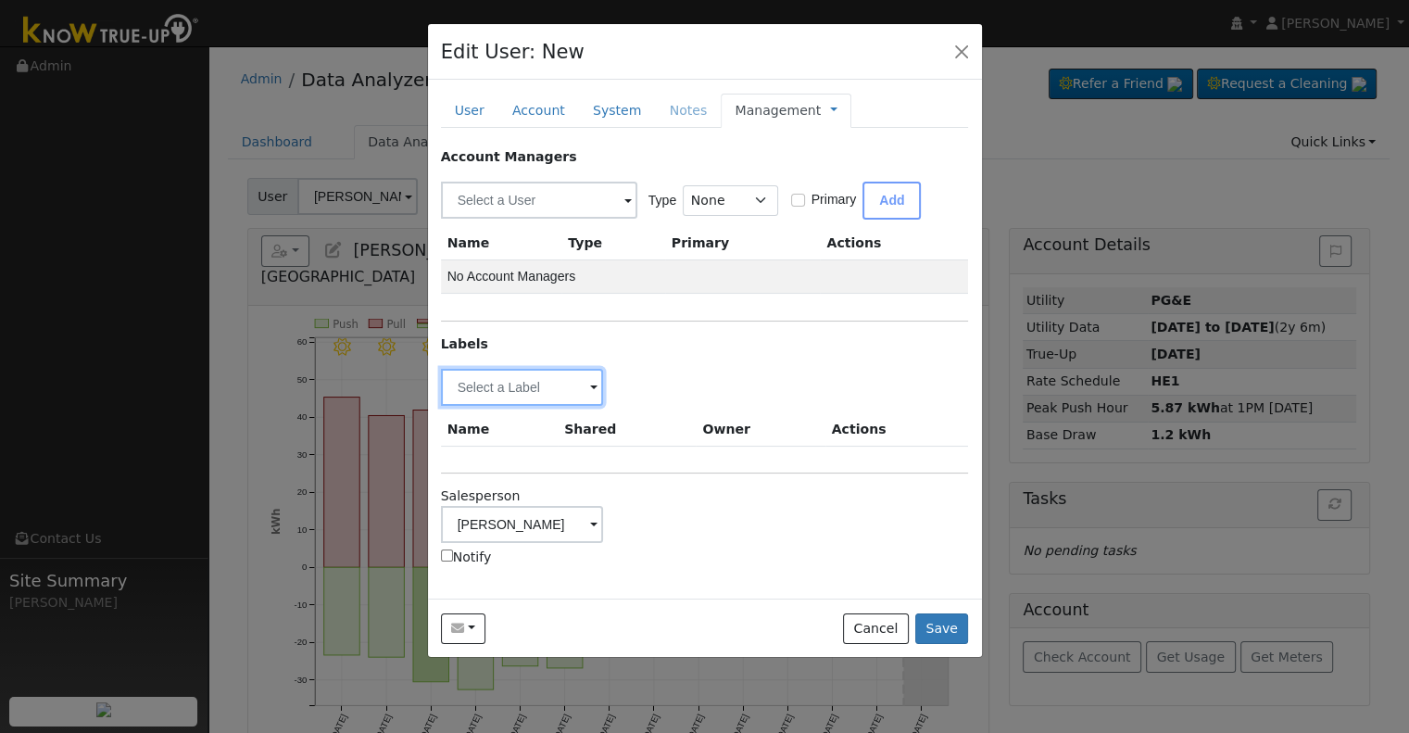
click at [470, 392] on input "text" at bounding box center [522, 387] width 163 height 37
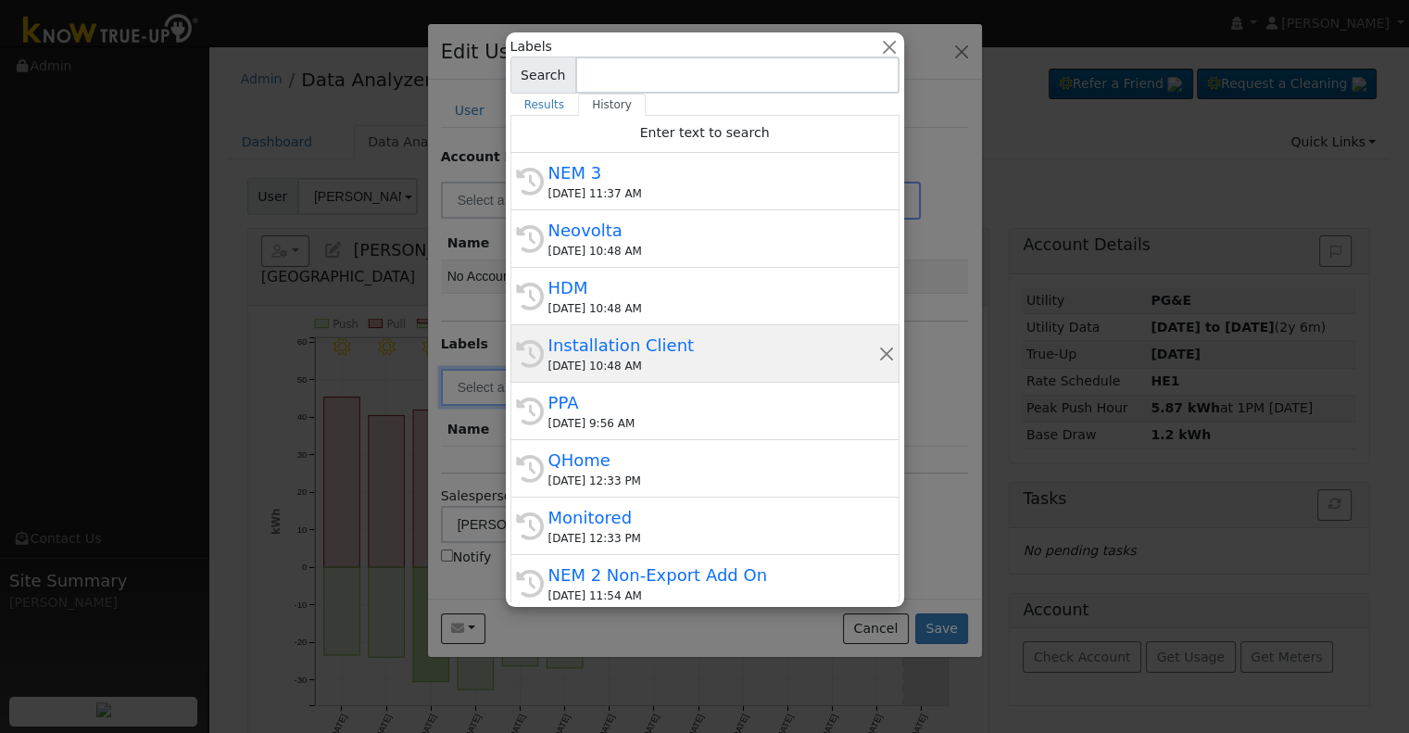
click at [629, 345] on div "Installation Client" at bounding box center [714, 345] width 330 height 25
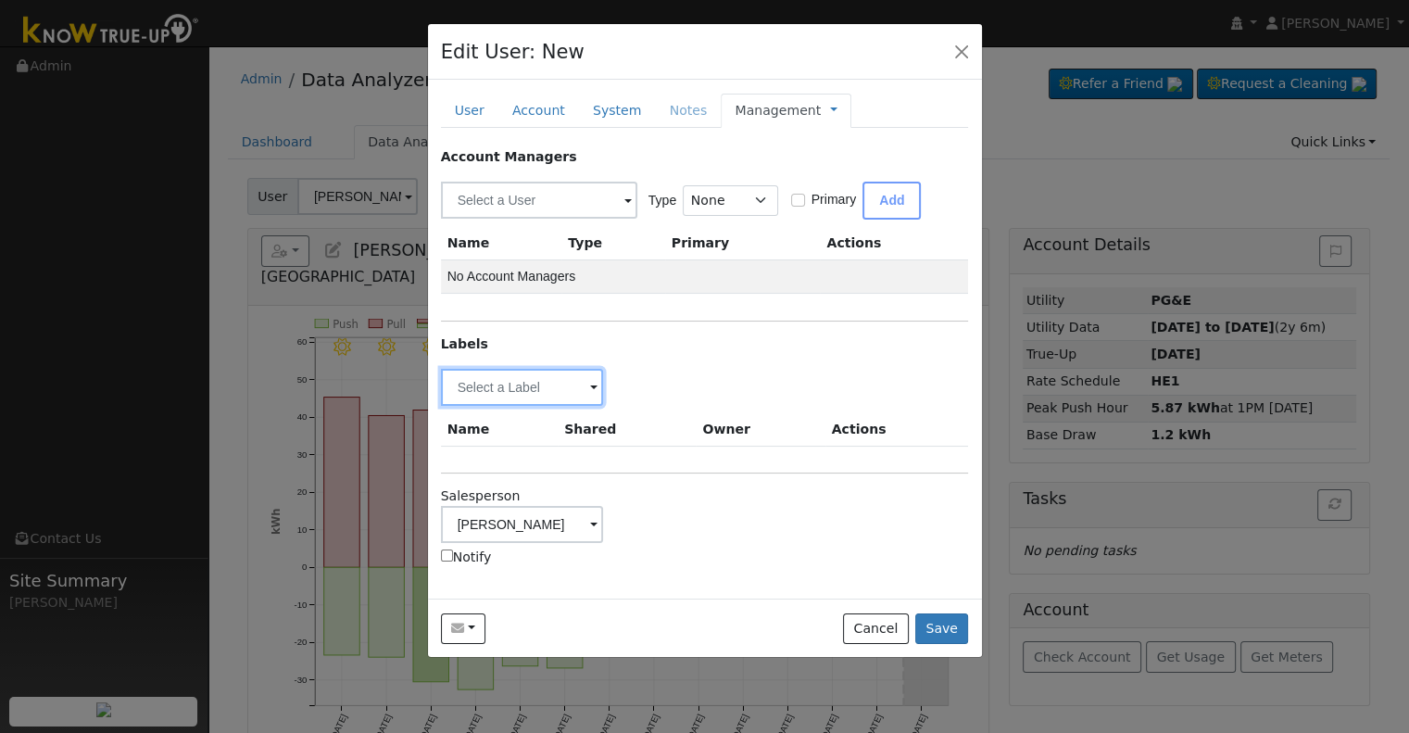
click at [474, 386] on input "text" at bounding box center [522, 387] width 163 height 37
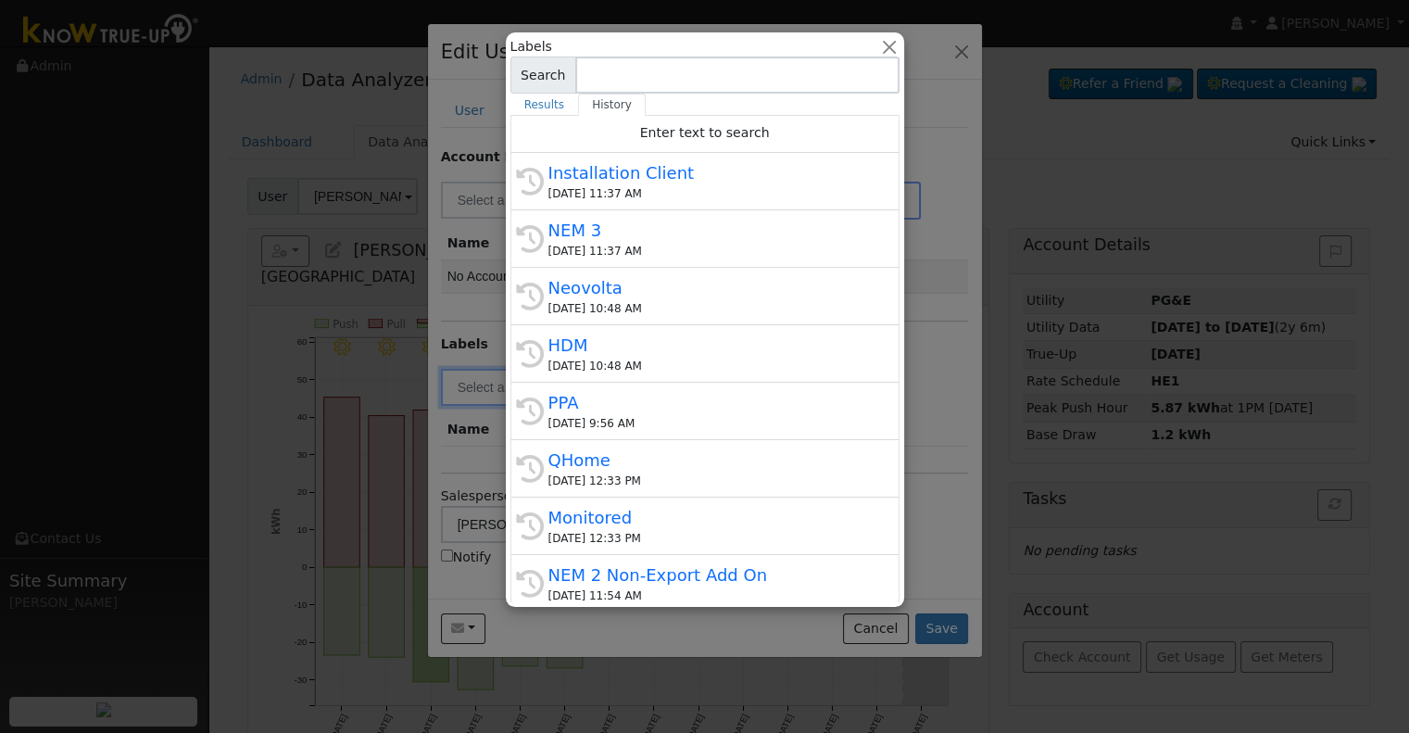
click at [934, 405] on div at bounding box center [704, 366] width 1409 height 733
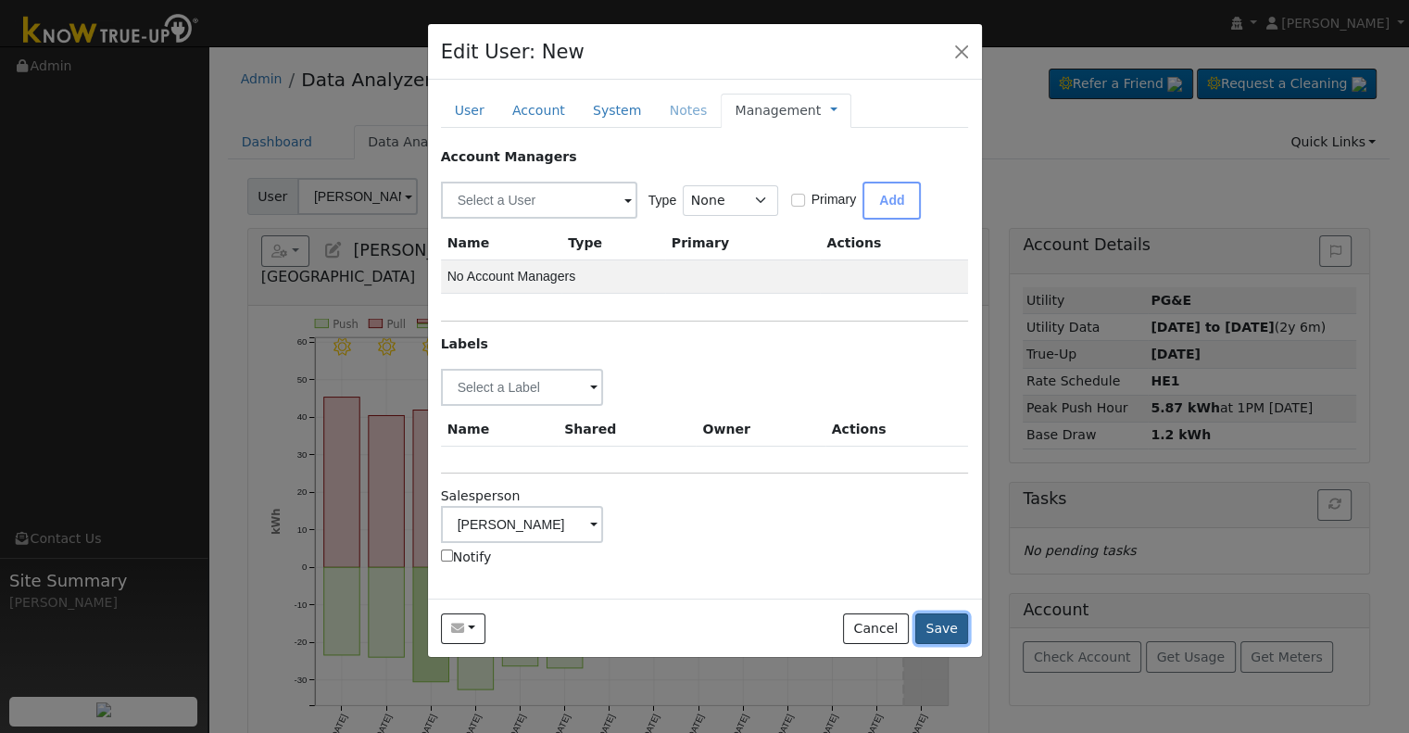
click at [949, 623] on button "Save" at bounding box center [942, 629] width 54 height 32
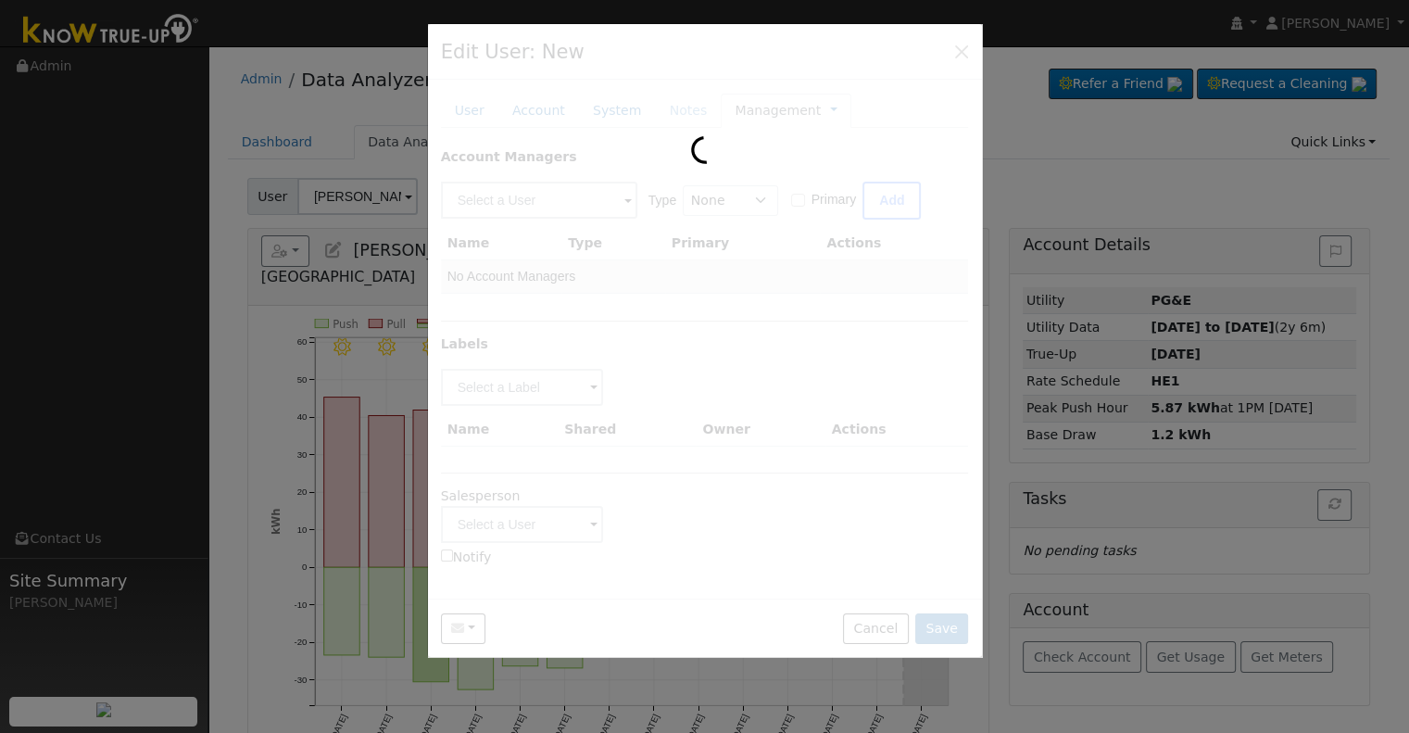
type input "[PERSON_NAME]"
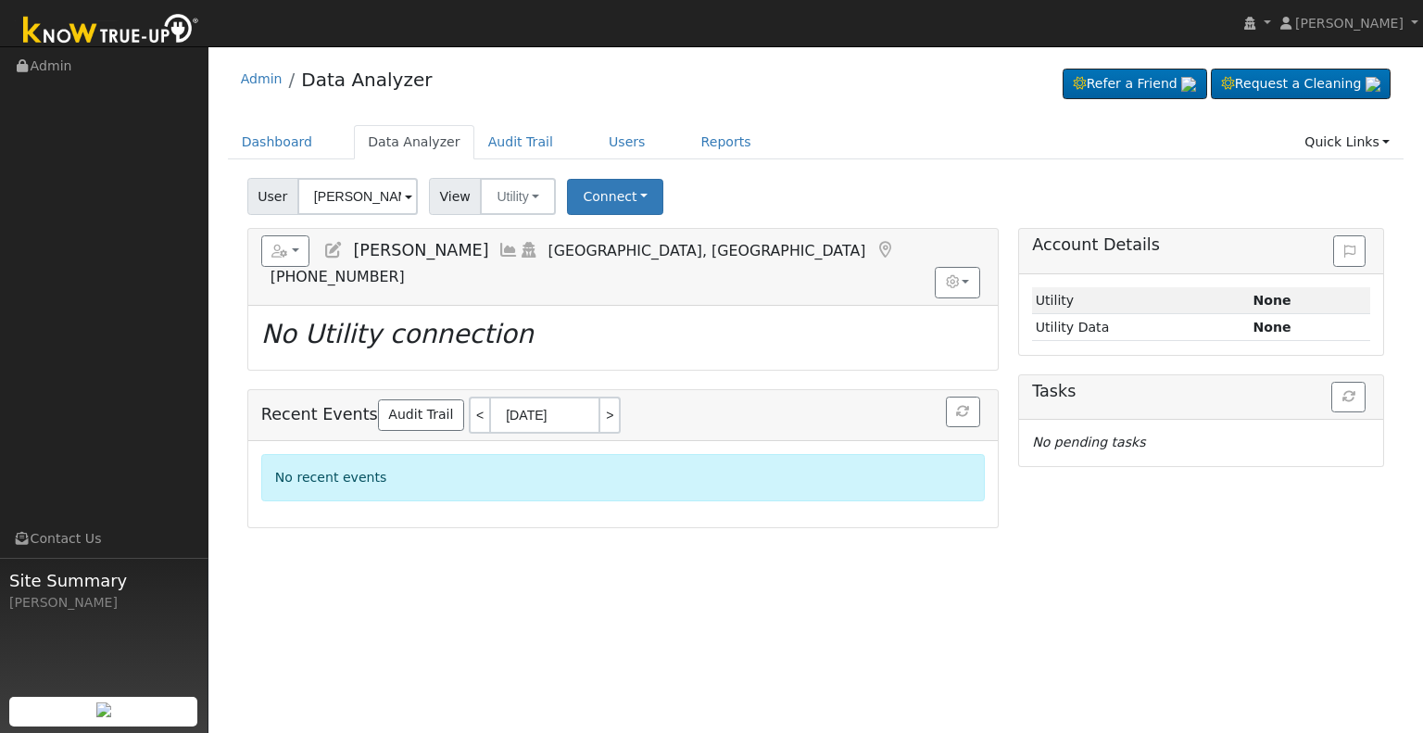
click at [337, 254] on icon at bounding box center [333, 250] width 20 height 17
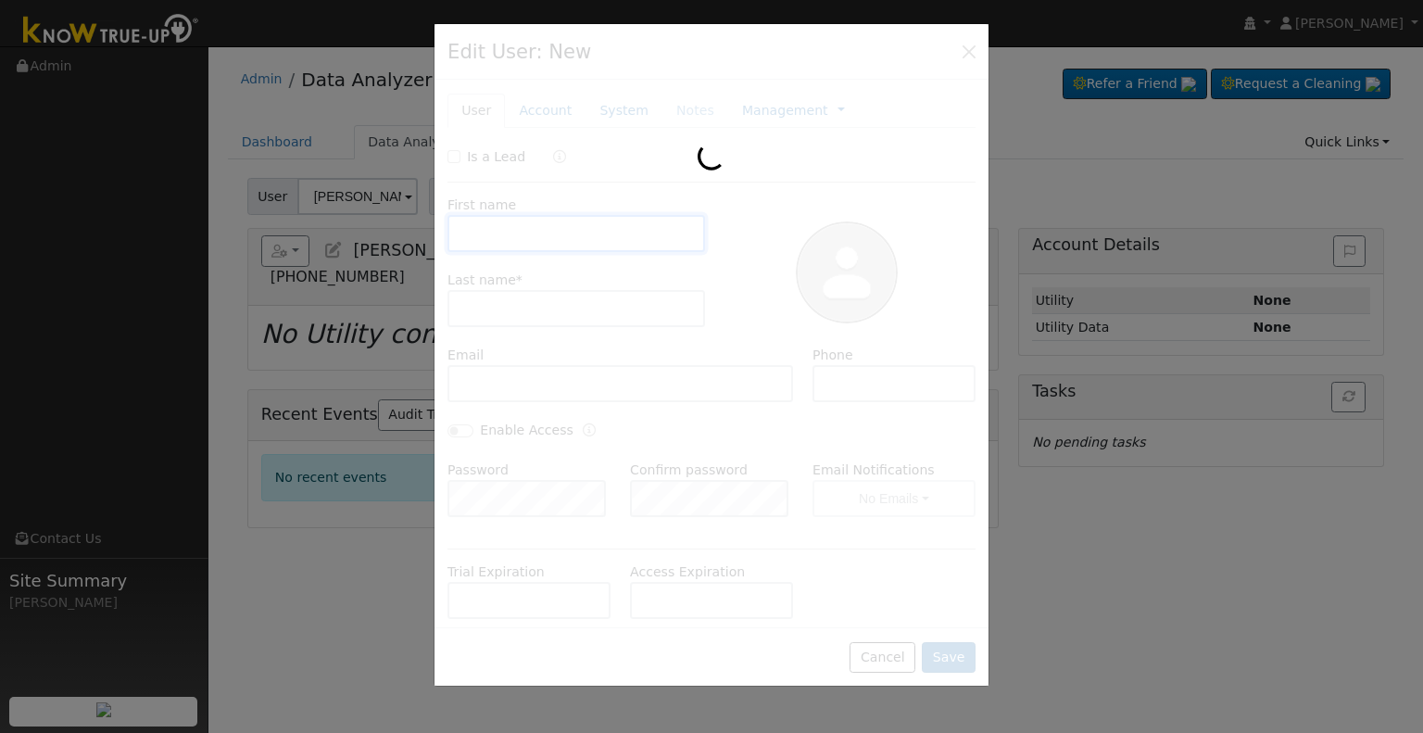
type input "[PERSON_NAME]"
type input "[EMAIL_ADDRESS][DOMAIN_NAME]"
type input "[PHONE_NUMBER]"
type input "[PERSON_NAME]"
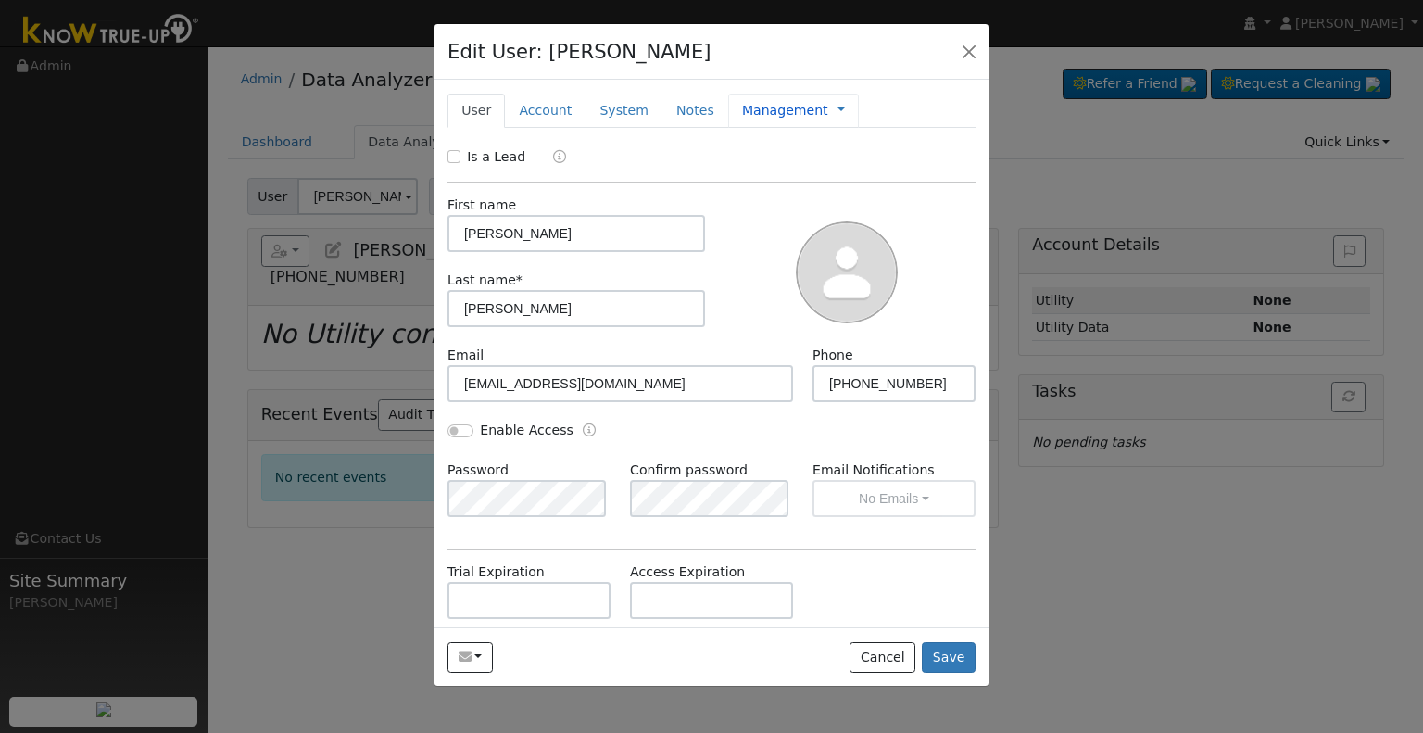
click at [750, 116] on link "Management" at bounding box center [785, 110] width 86 height 19
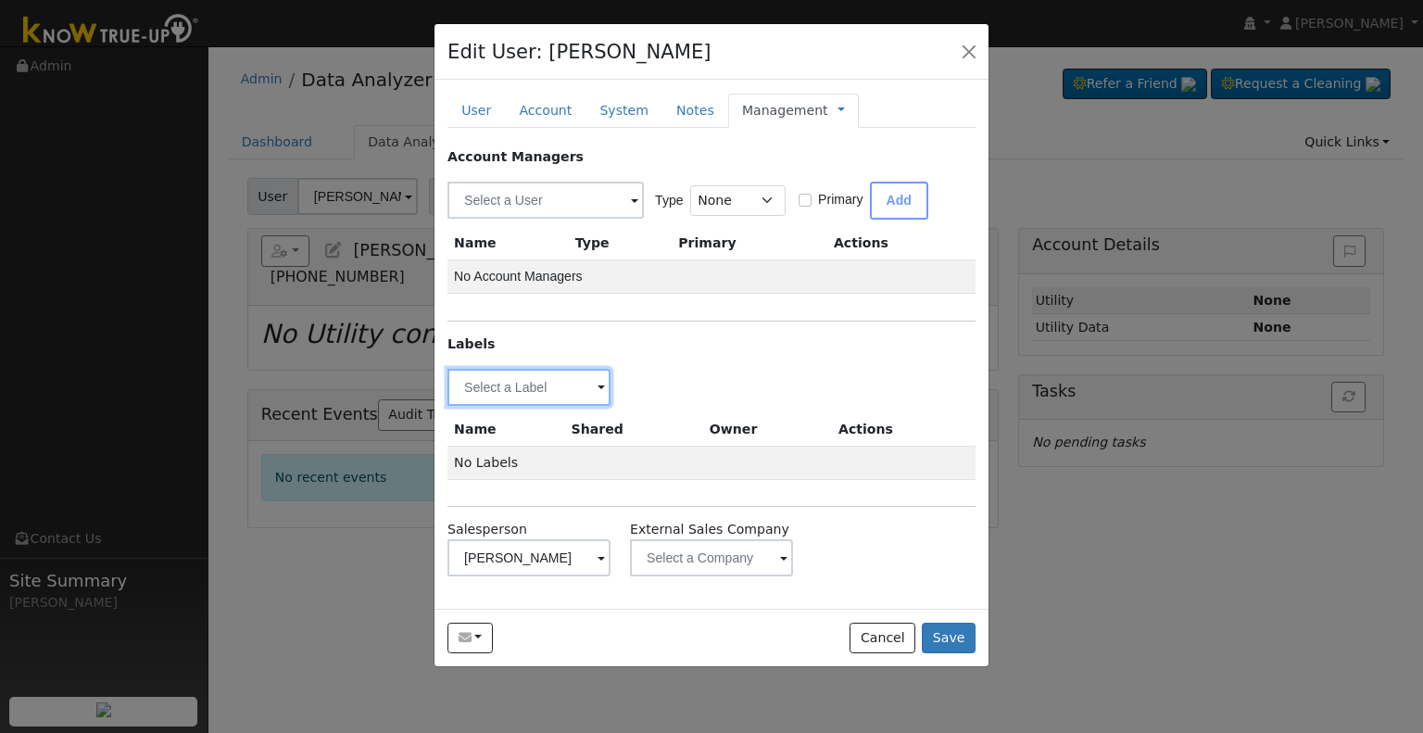
click at [507, 384] on input "text" at bounding box center [529, 387] width 163 height 37
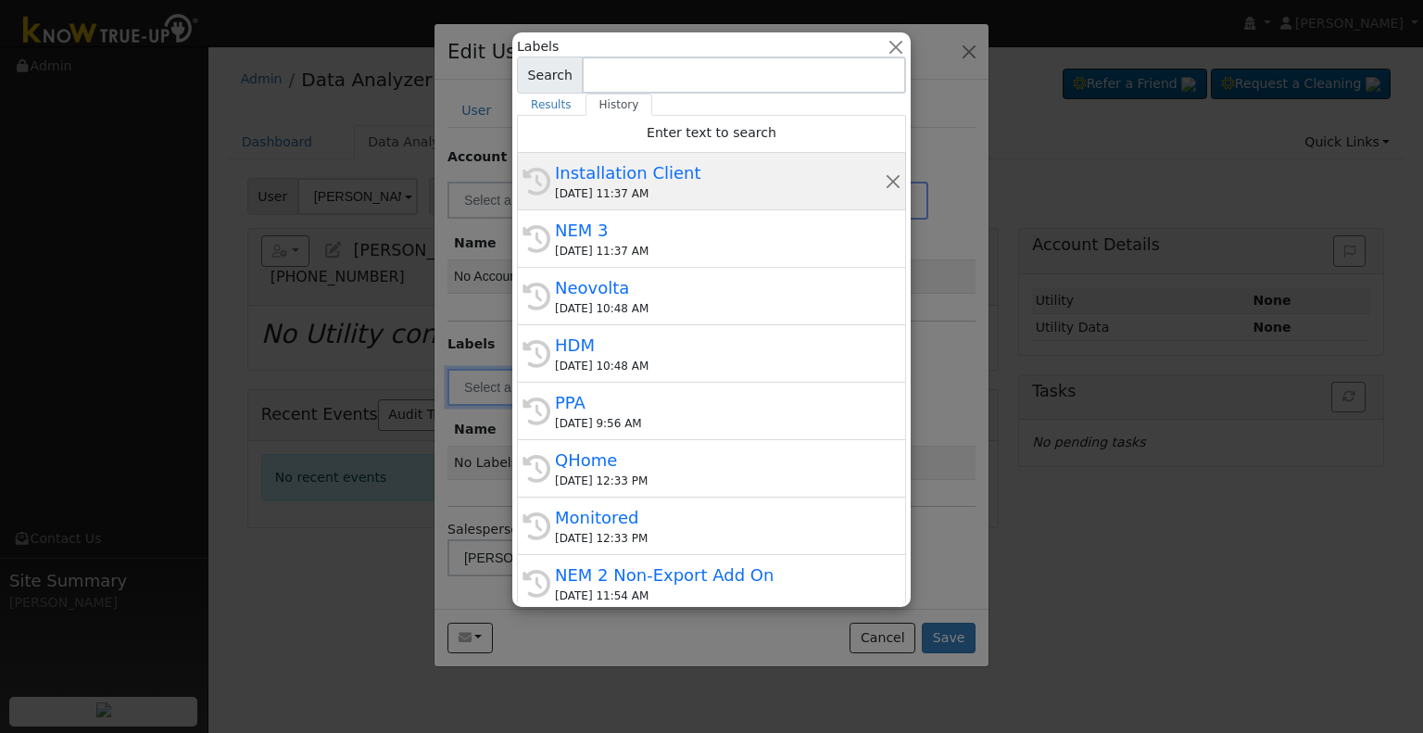
click at [638, 195] on div "[DATE] 11:37 AM" at bounding box center [720, 193] width 330 height 17
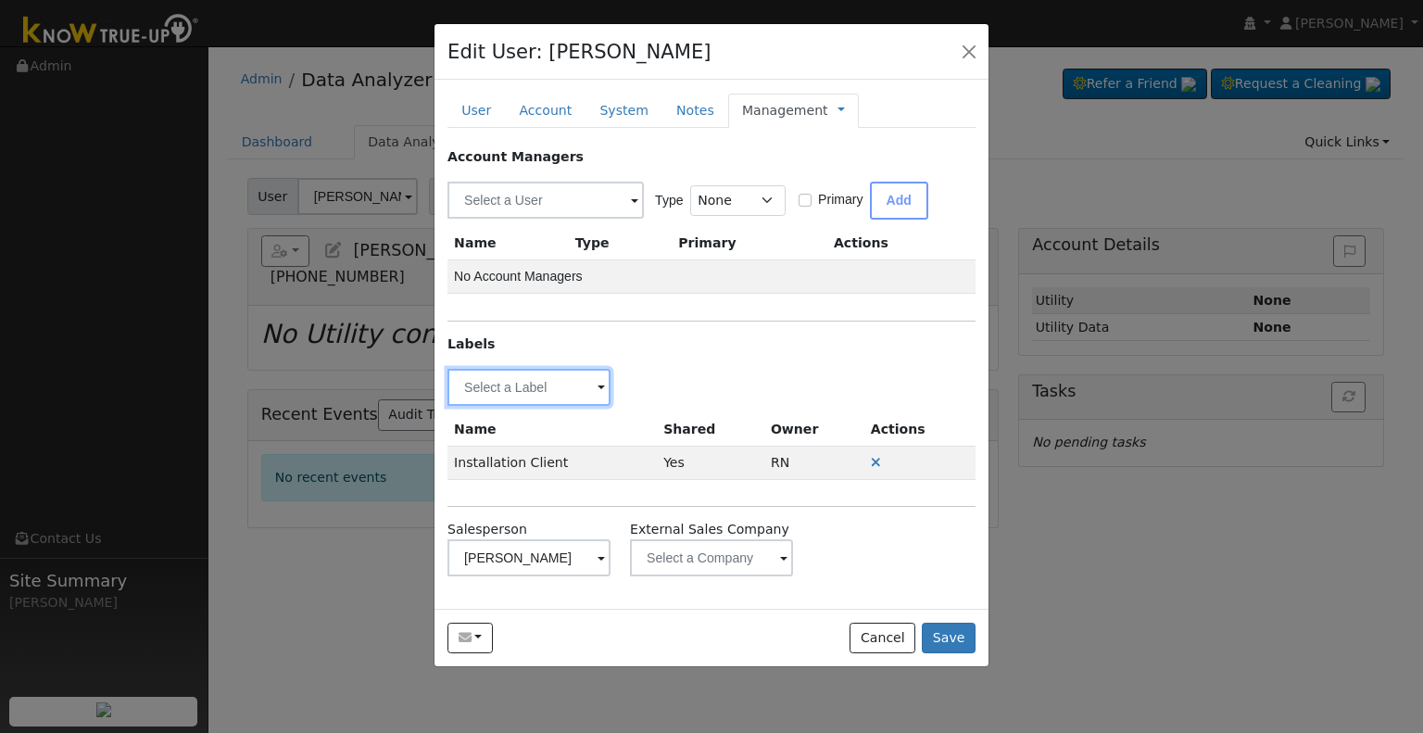
click at [483, 391] on input "text" at bounding box center [529, 387] width 163 height 37
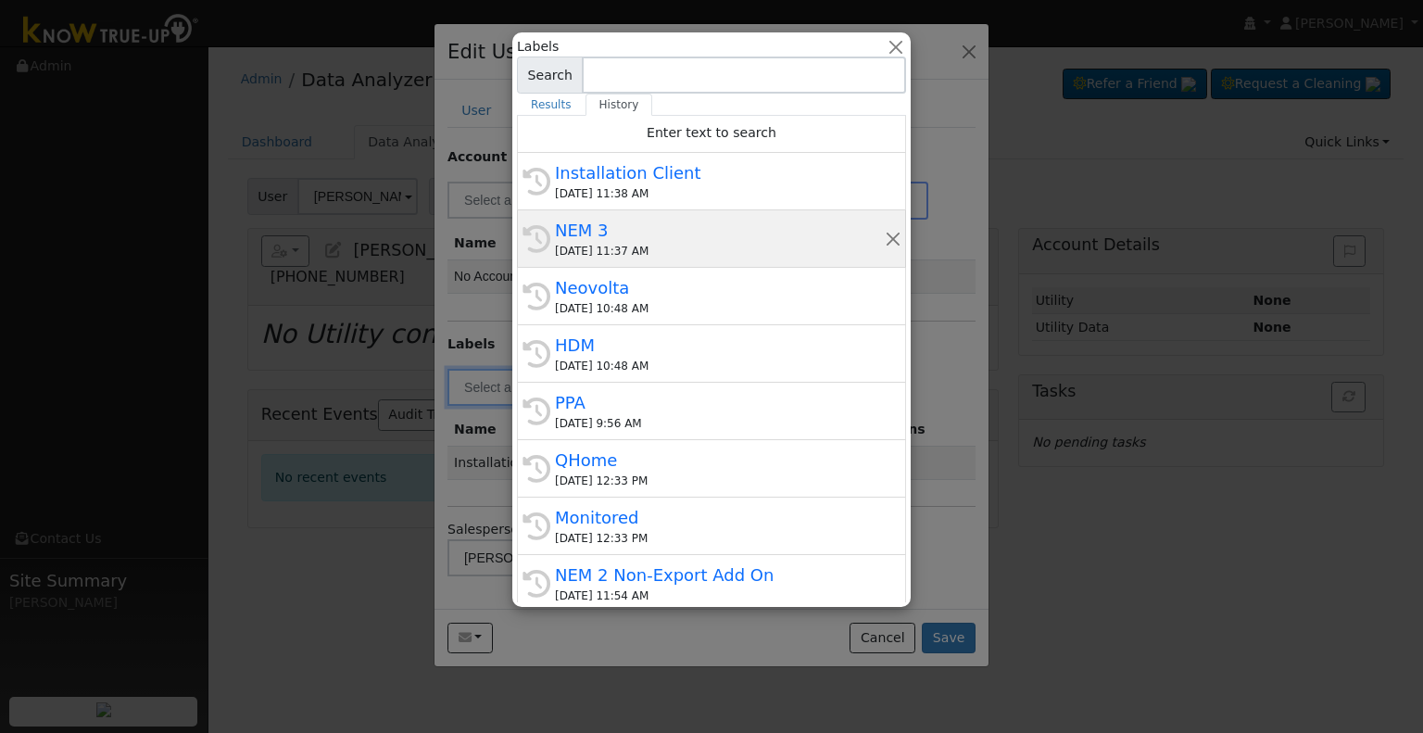
click at [615, 253] on div "[DATE] 11:37 AM" at bounding box center [720, 251] width 330 height 17
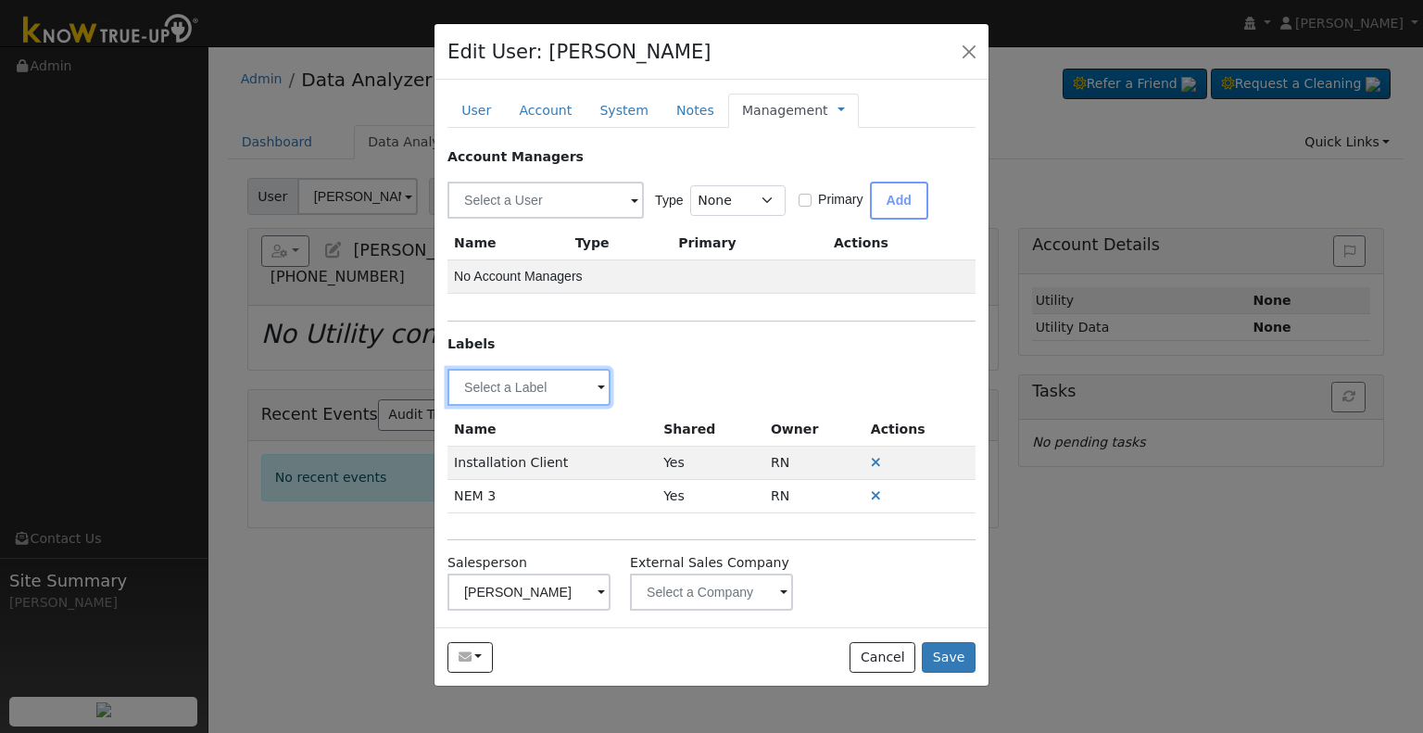
click at [520, 380] on input "text" at bounding box center [529, 387] width 163 height 37
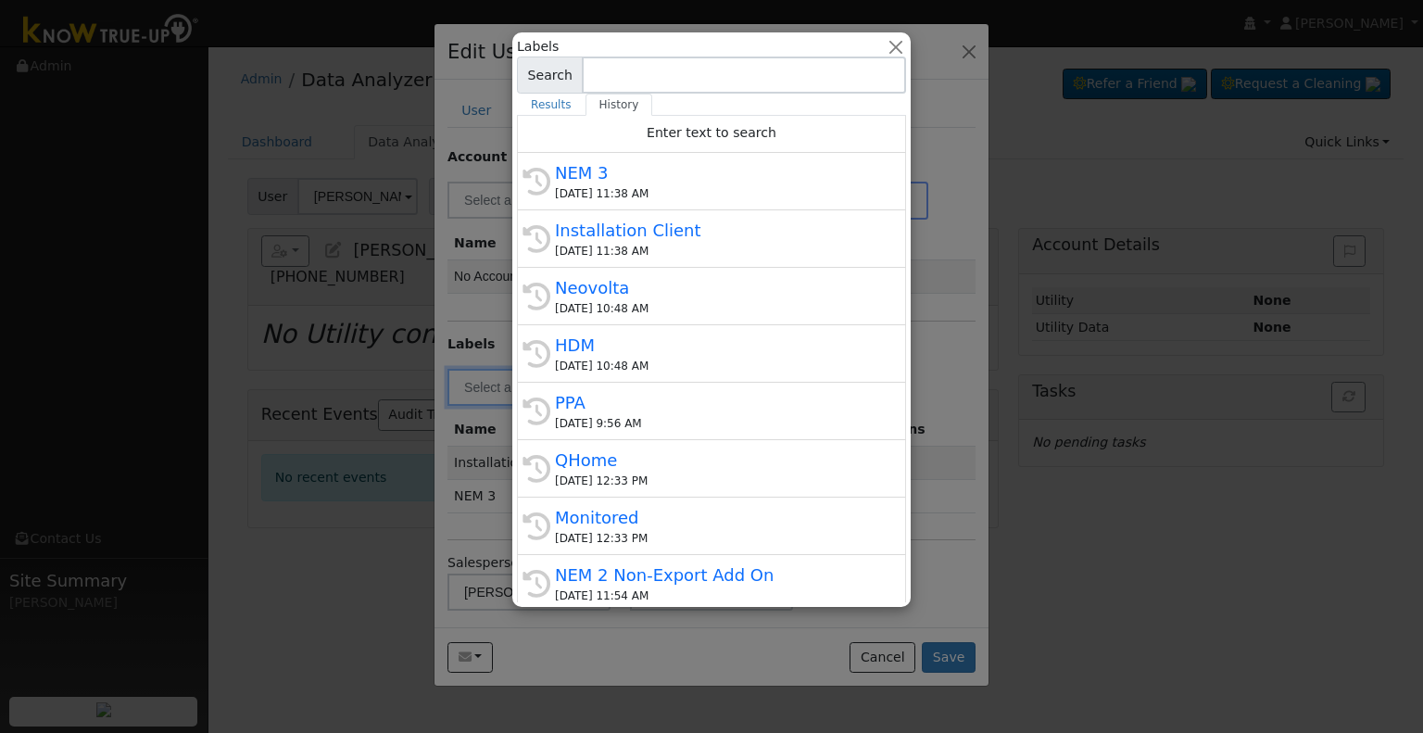
drag, startPoint x: 657, startPoint y: 398, endPoint x: 640, endPoint y: 389, distance: 19.1
click at [657, 399] on div "PPA" at bounding box center [720, 402] width 330 height 25
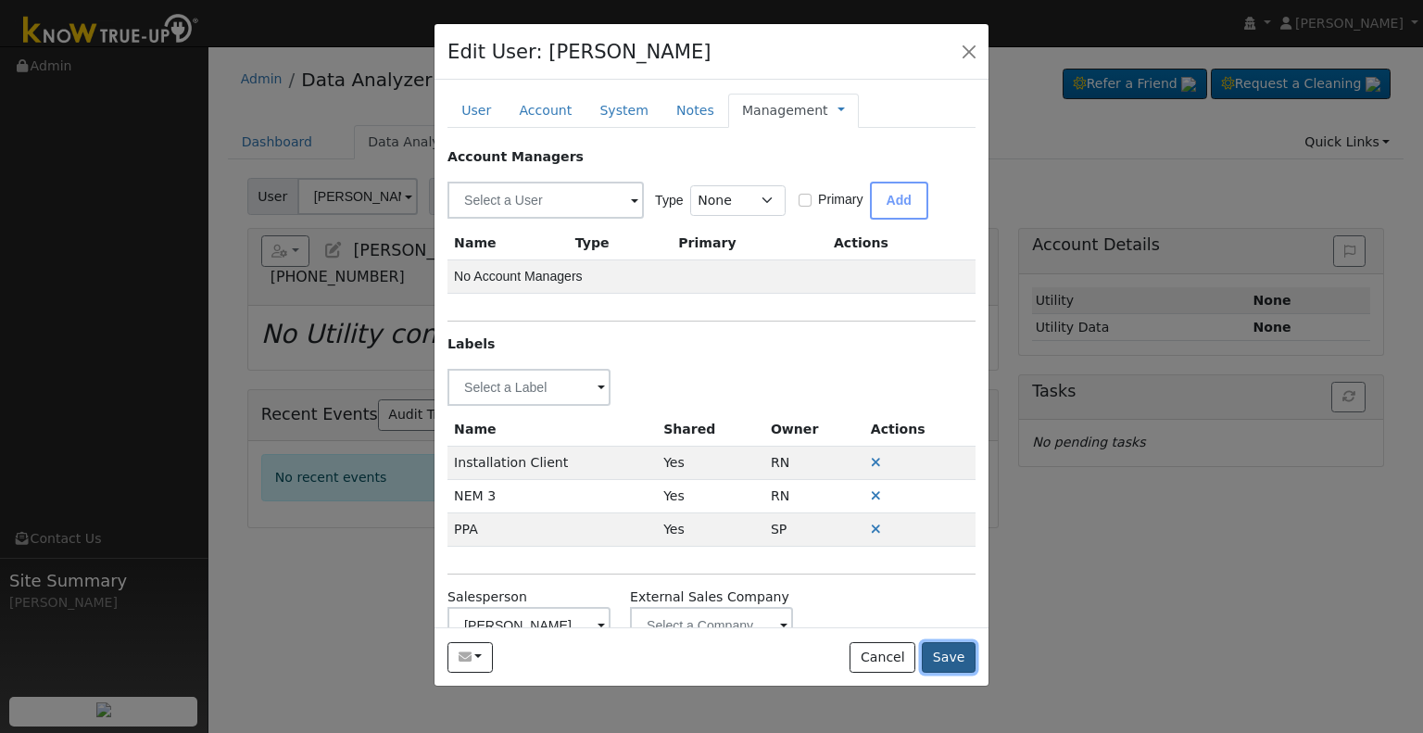
click at [952, 652] on button "Save" at bounding box center [949, 658] width 54 height 32
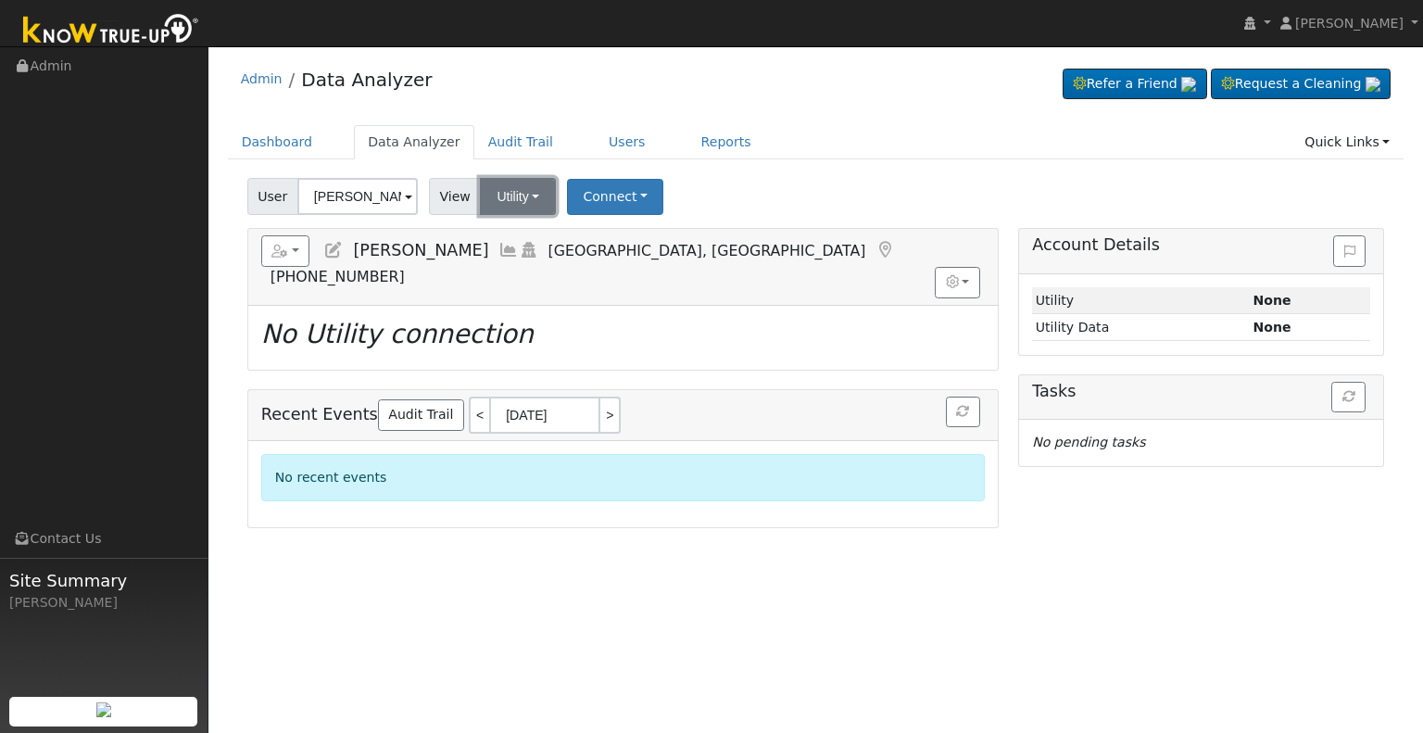
click at [523, 195] on button "Utility" at bounding box center [518, 196] width 76 height 37
click at [518, 268] on link "Solar" at bounding box center [541, 264] width 129 height 26
click at [617, 195] on button "Connect" at bounding box center [614, 197] width 96 height 36
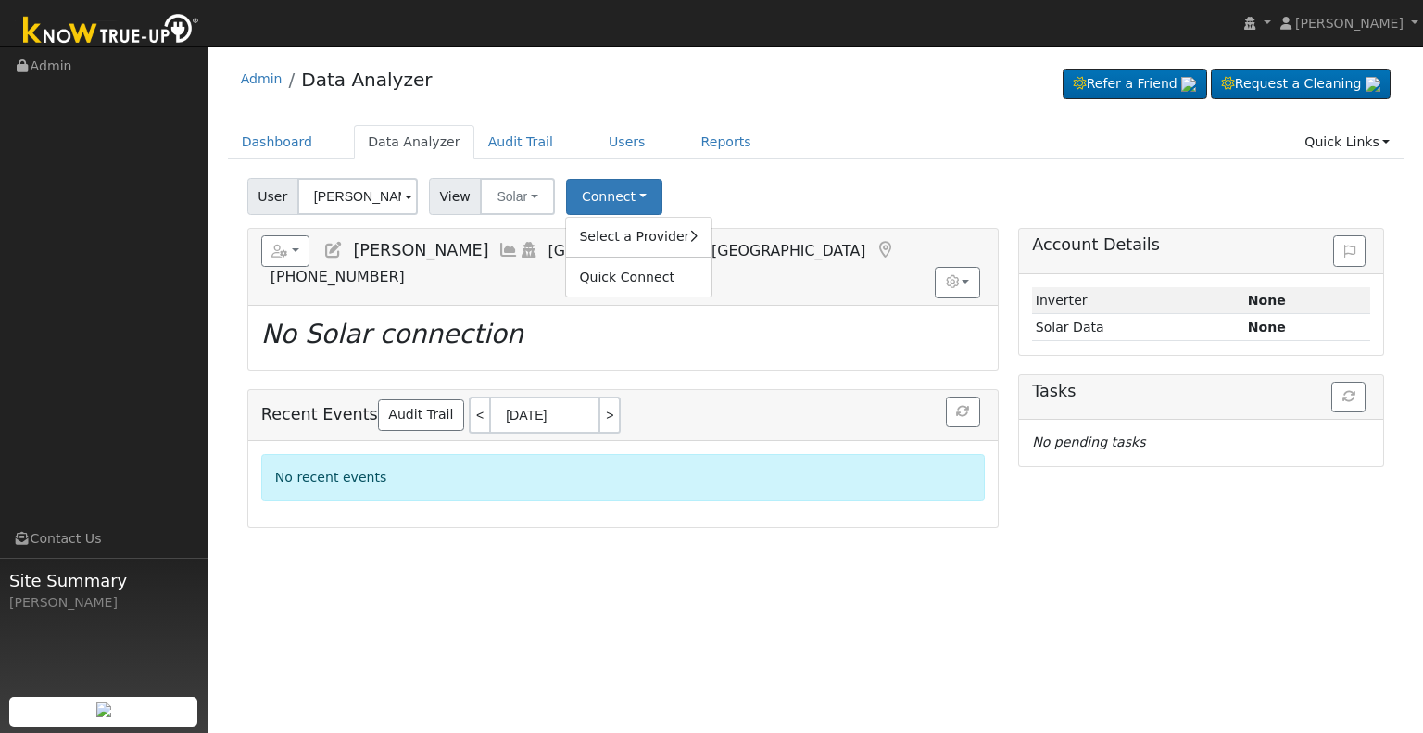
click at [632, 221] on div "Select a Provider Quick Connect" at bounding box center [638, 257] width 146 height 81
click at [628, 236] on link "Select a Provider" at bounding box center [638, 237] width 145 height 26
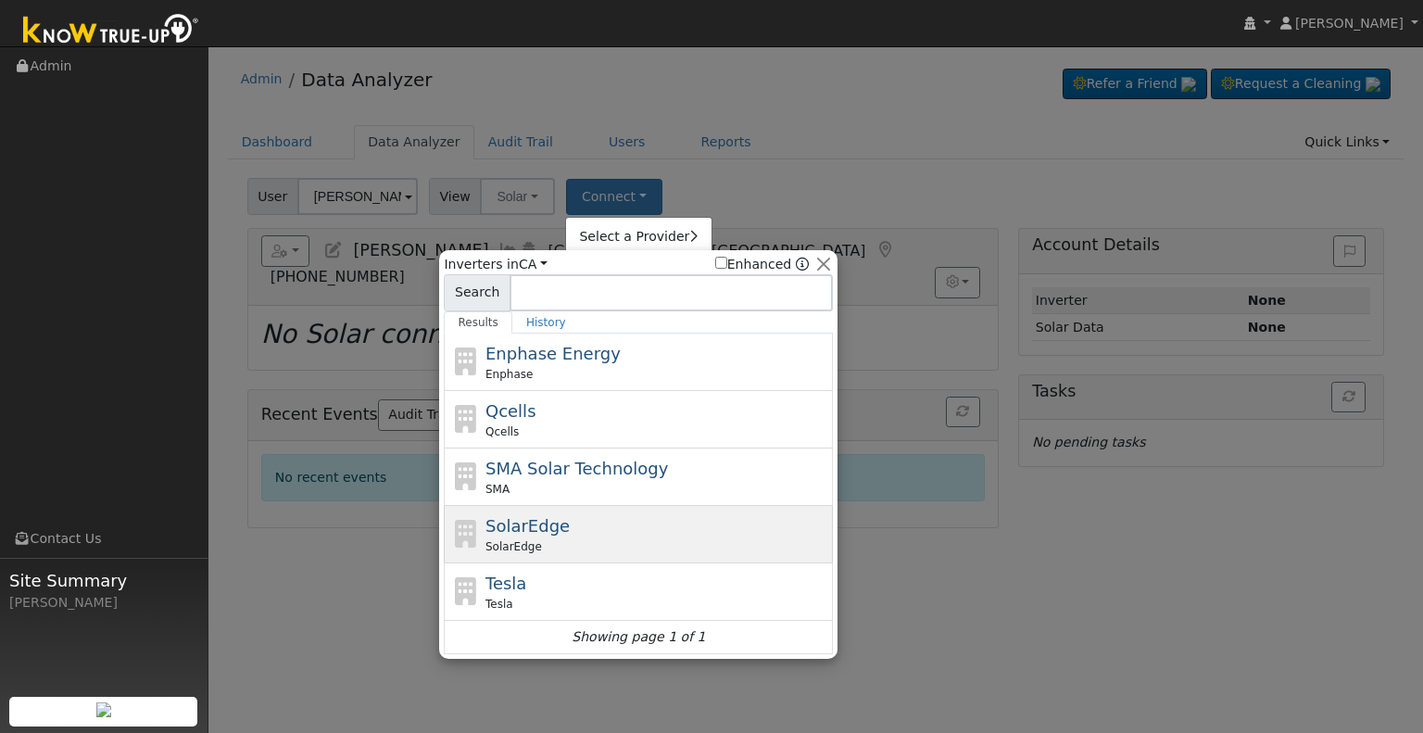
click at [569, 522] on div "SolarEdge SolarEdge" at bounding box center [657, 534] width 344 height 42
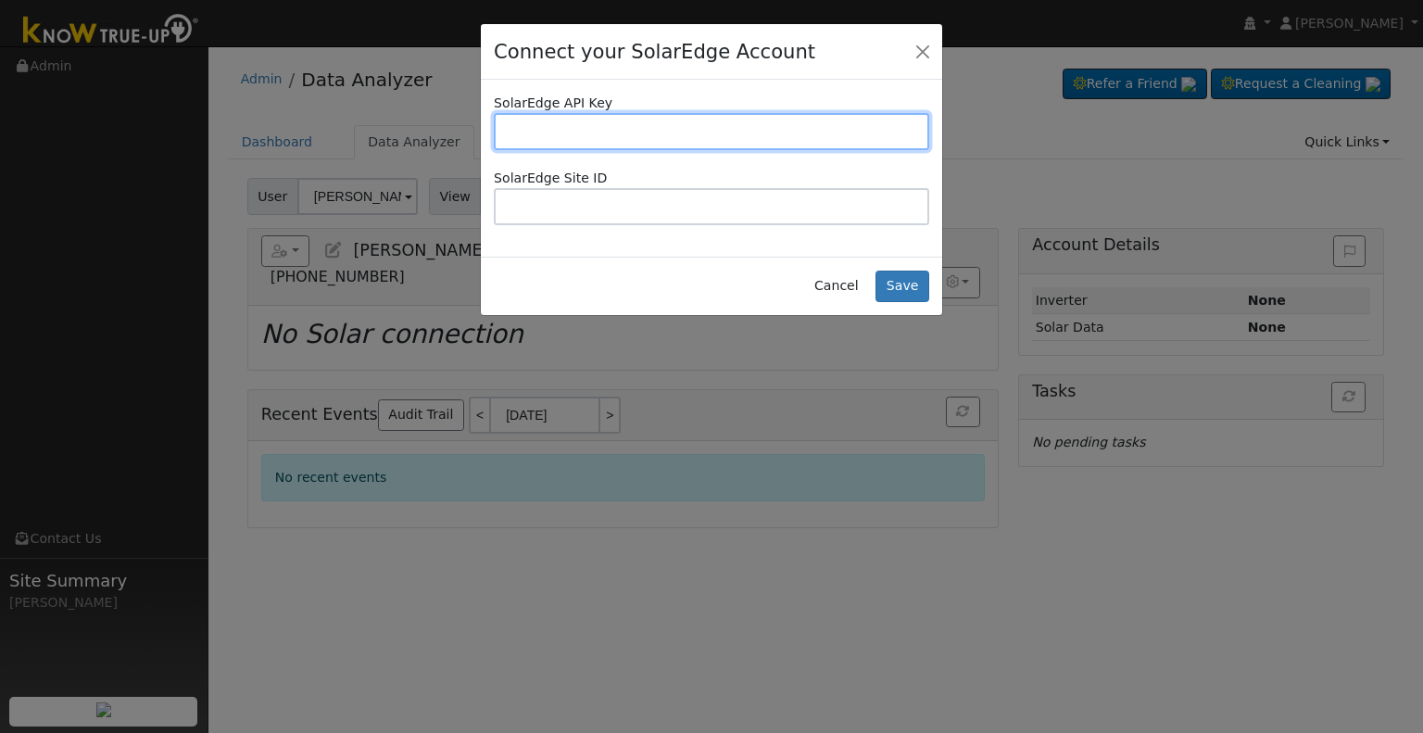
click at [793, 133] on input "text" at bounding box center [711, 131] width 435 height 37
paste input "XBWF61TFJEVBI5XMTXQLHJZXPLF6PPYE"
type input "XBWF61TFJEVBI5XMTXQLHJZXPLF6PPYE"
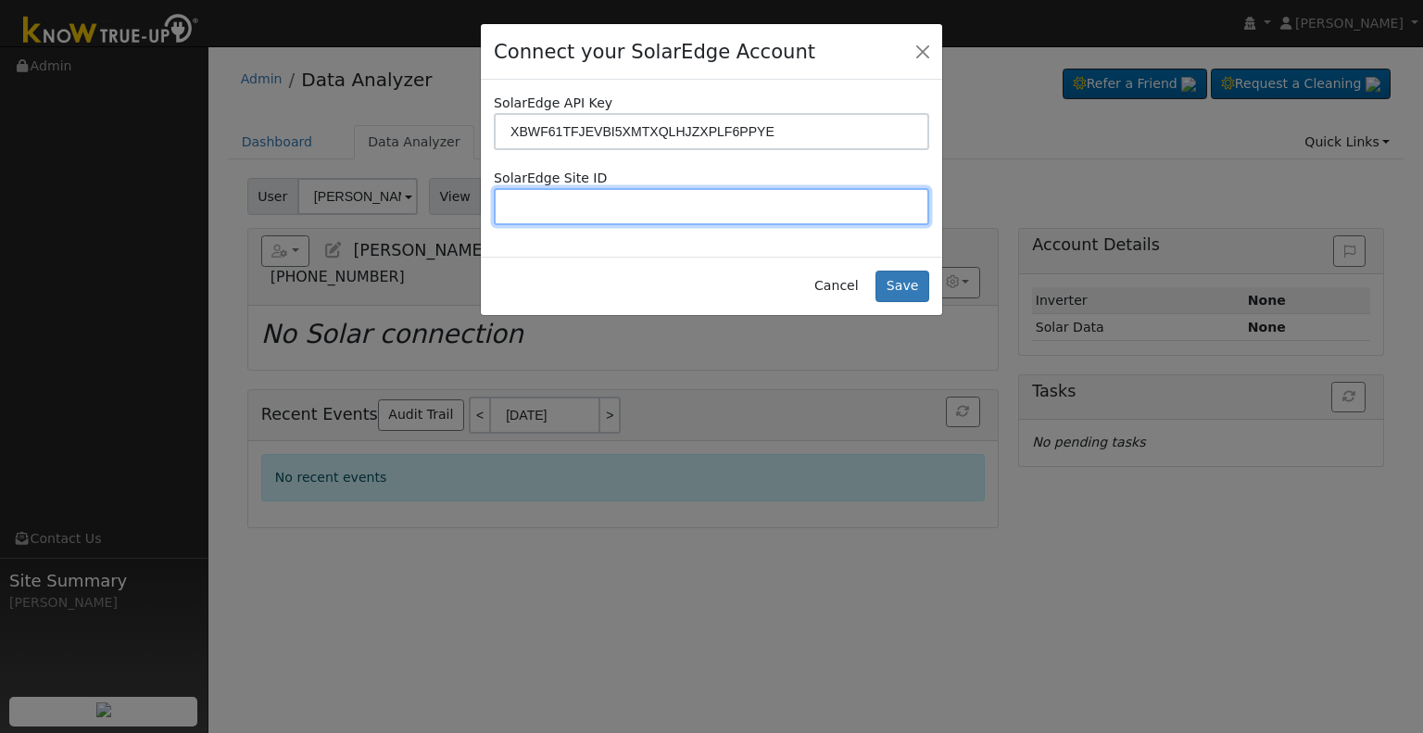
click at [700, 210] on input "text" at bounding box center [711, 206] width 435 height 37
paste input "4692919"
type input "4692919"
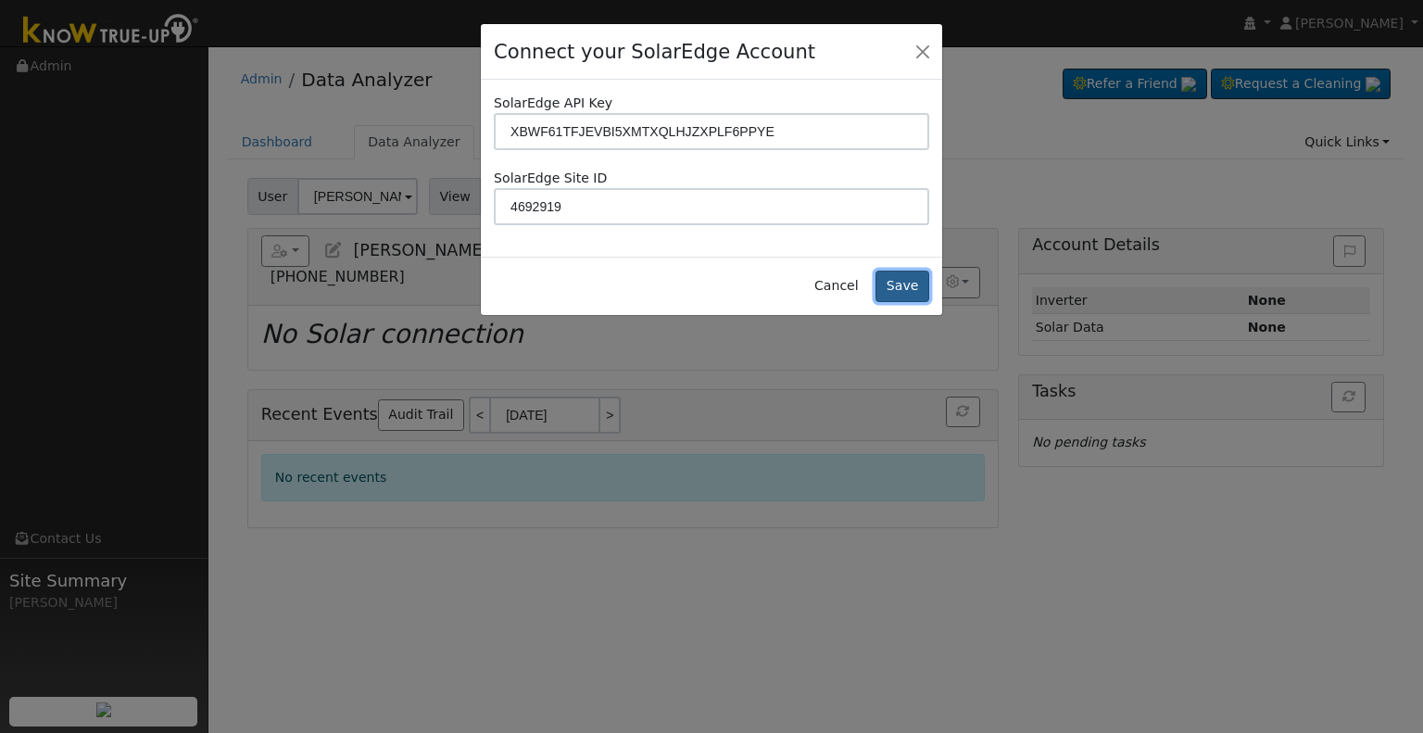
click at [901, 288] on button "Save" at bounding box center [903, 287] width 54 height 32
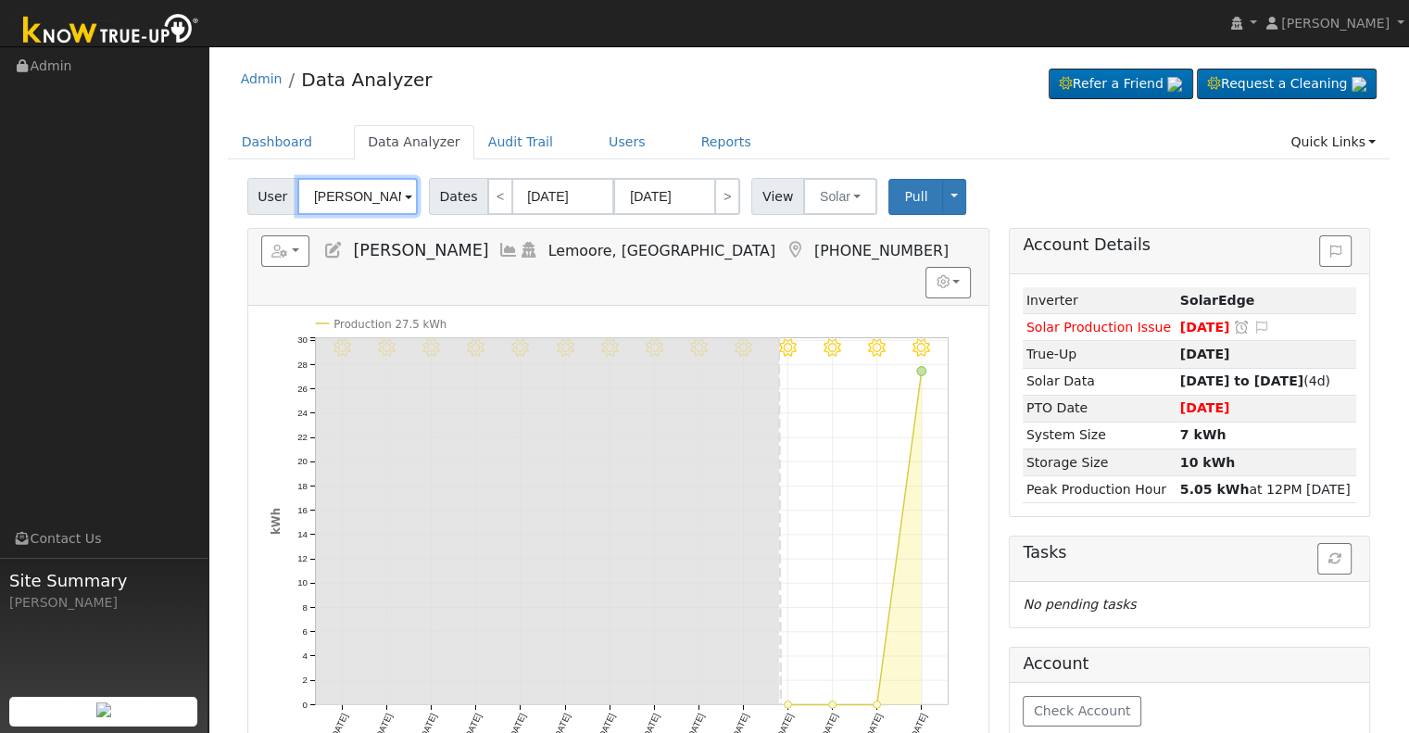
click at [354, 196] on input "[PERSON_NAME]" at bounding box center [357, 196] width 120 height 37
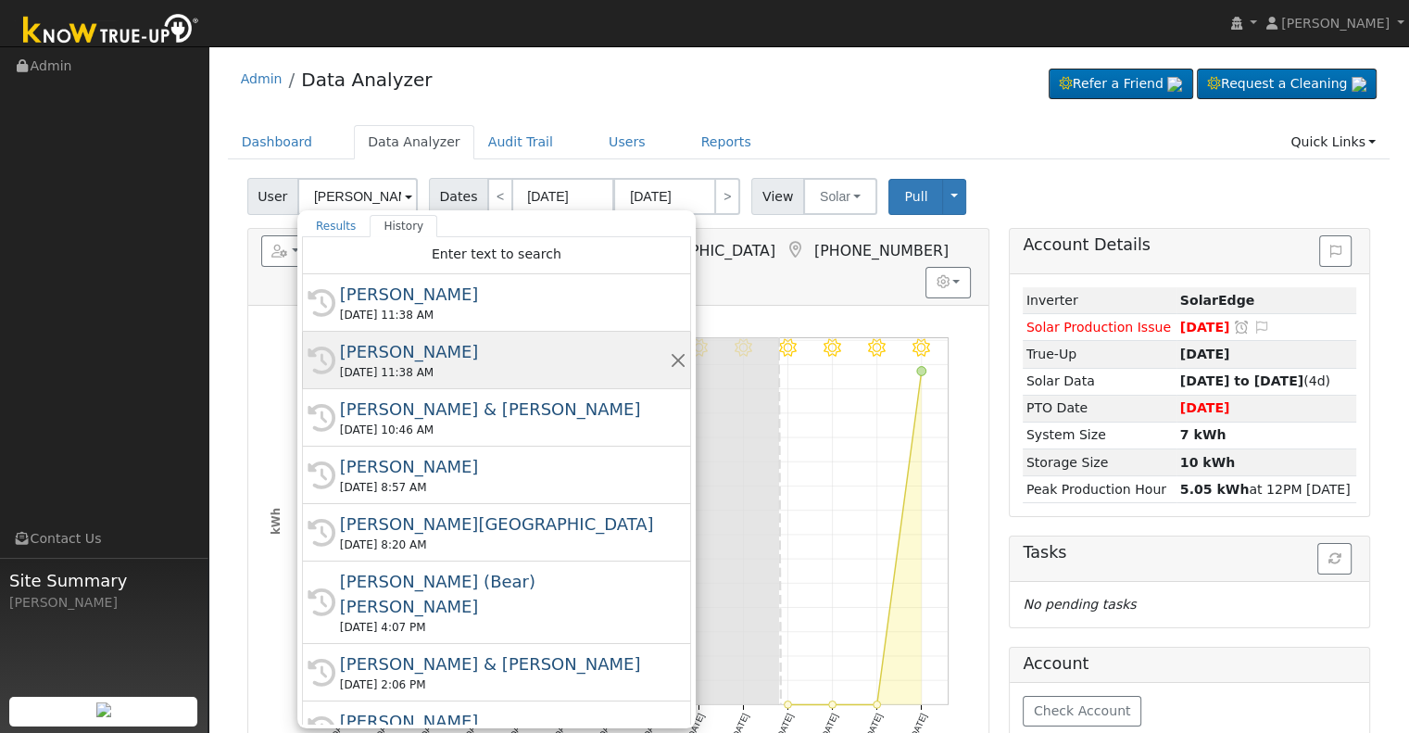
drag, startPoint x: 389, startPoint y: 359, endPoint x: 533, endPoint y: 282, distance: 163.3
click at [390, 359] on div "[PERSON_NAME]" at bounding box center [505, 351] width 330 height 25
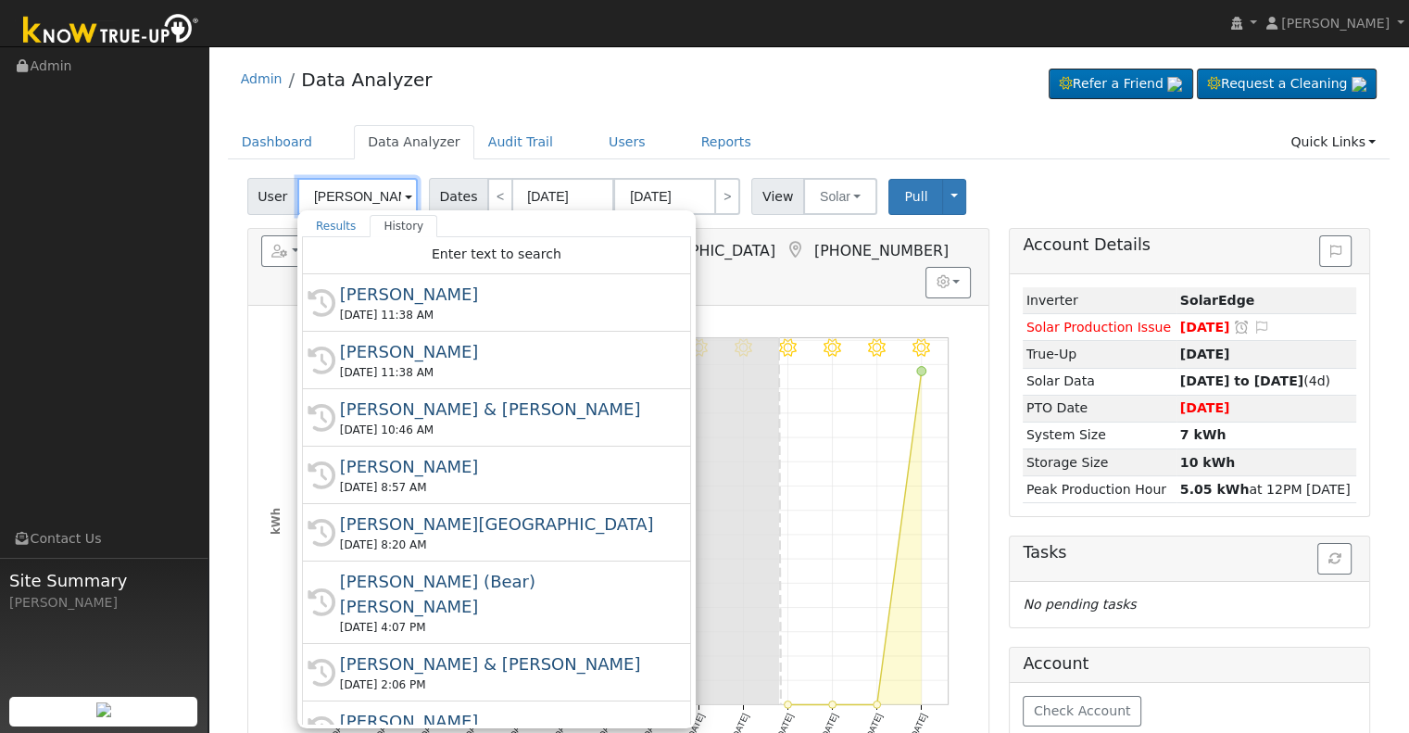
type input "[PERSON_NAME]"
